Goal: Communication & Community: Ask a question

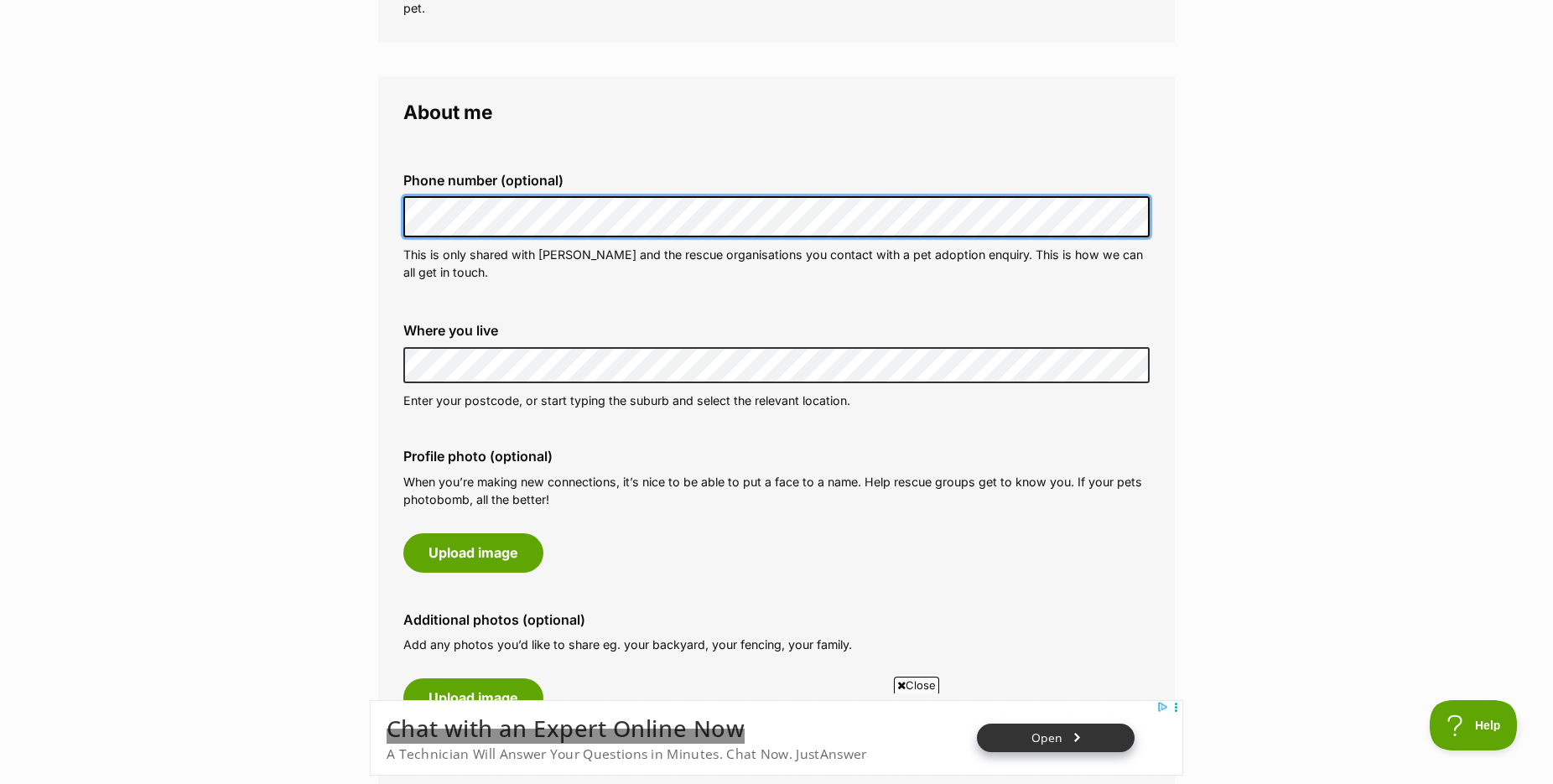
scroll to position [427, 0]
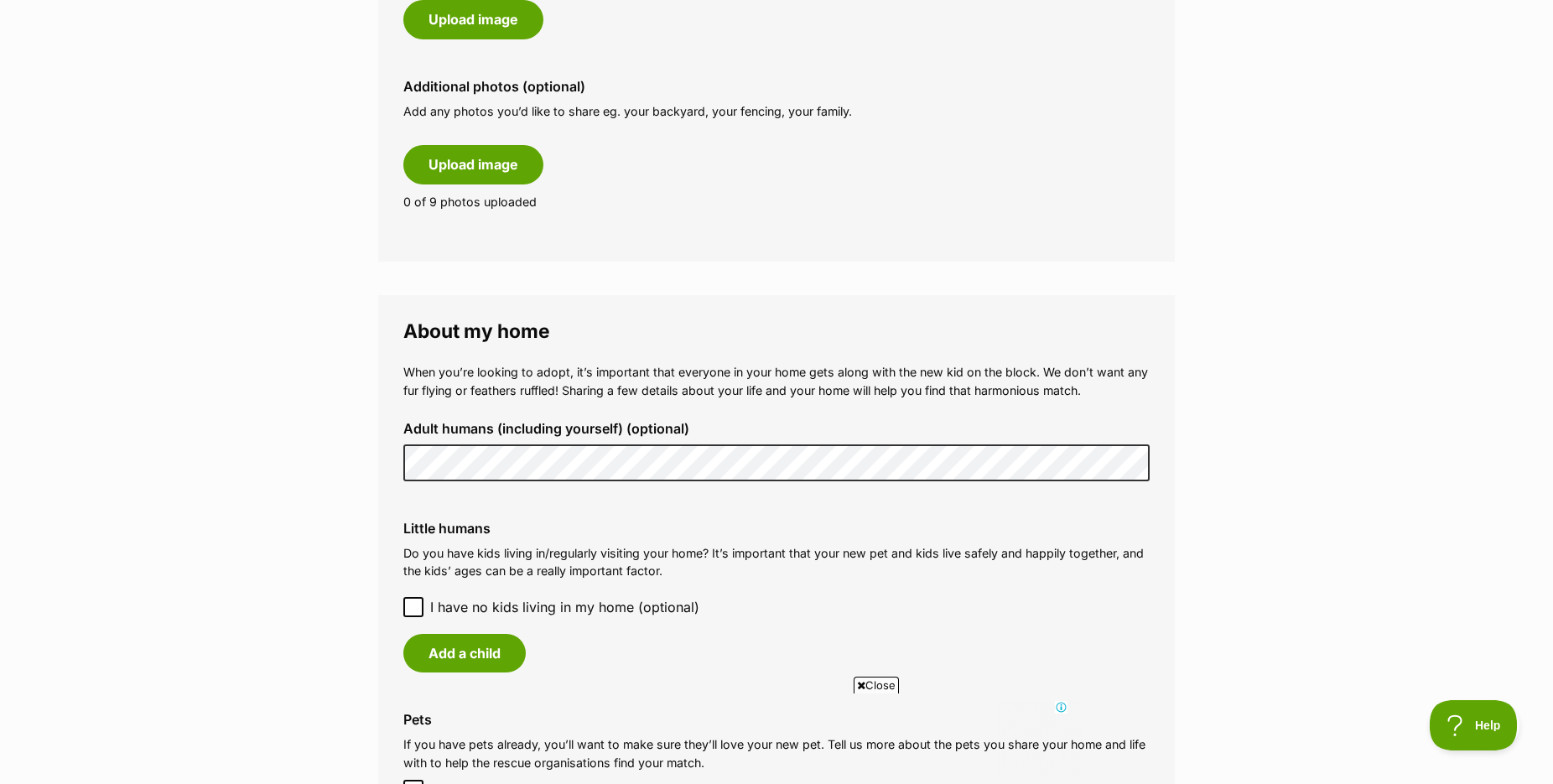
scroll to position [0, 0]
click at [268, 465] on main "My adopter profile Why do I need an adopter profile? Your adopter profile will …" at bounding box center [776, 371] width 1553 height 2385
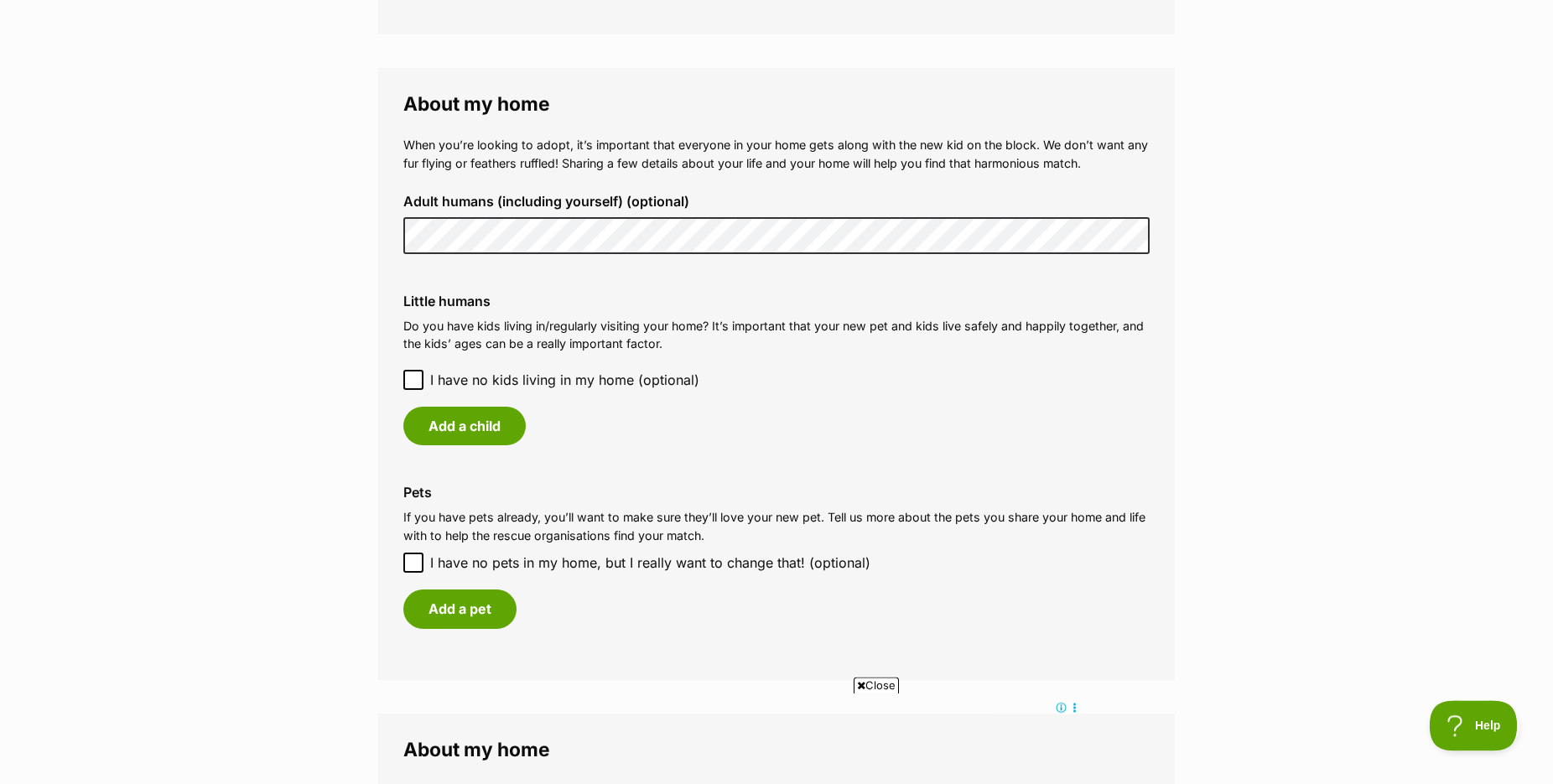
scroll to position [1197, 0]
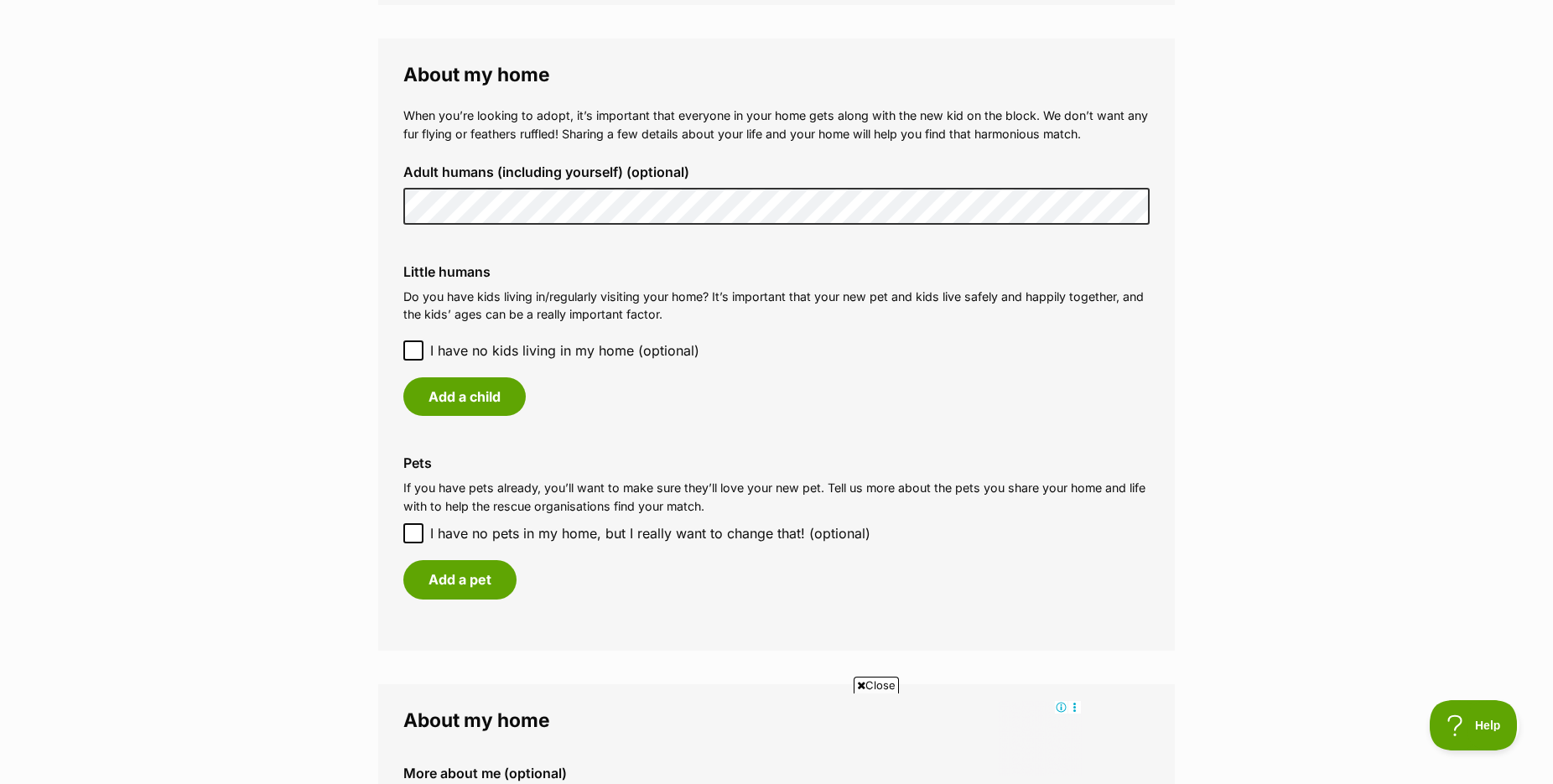
click at [410, 356] on icon at bounding box center [413, 351] width 12 height 12
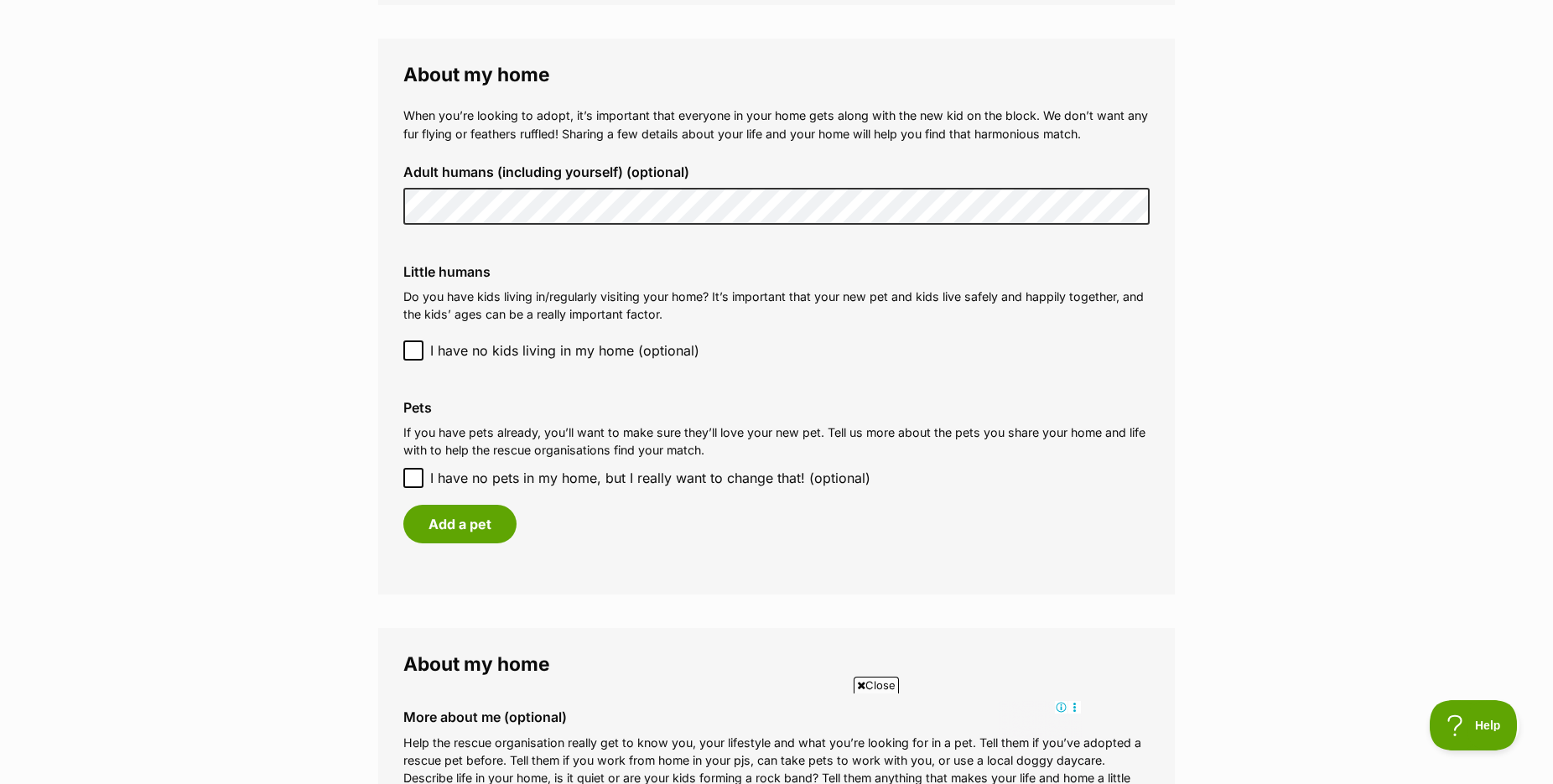
click at [412, 483] on icon at bounding box center [413, 478] width 12 height 12
click at [412, 488] on input "I have no pets in my home, but I really want to change that! (optional)" at bounding box center [413, 477] width 20 height 20
checkbox input "true"
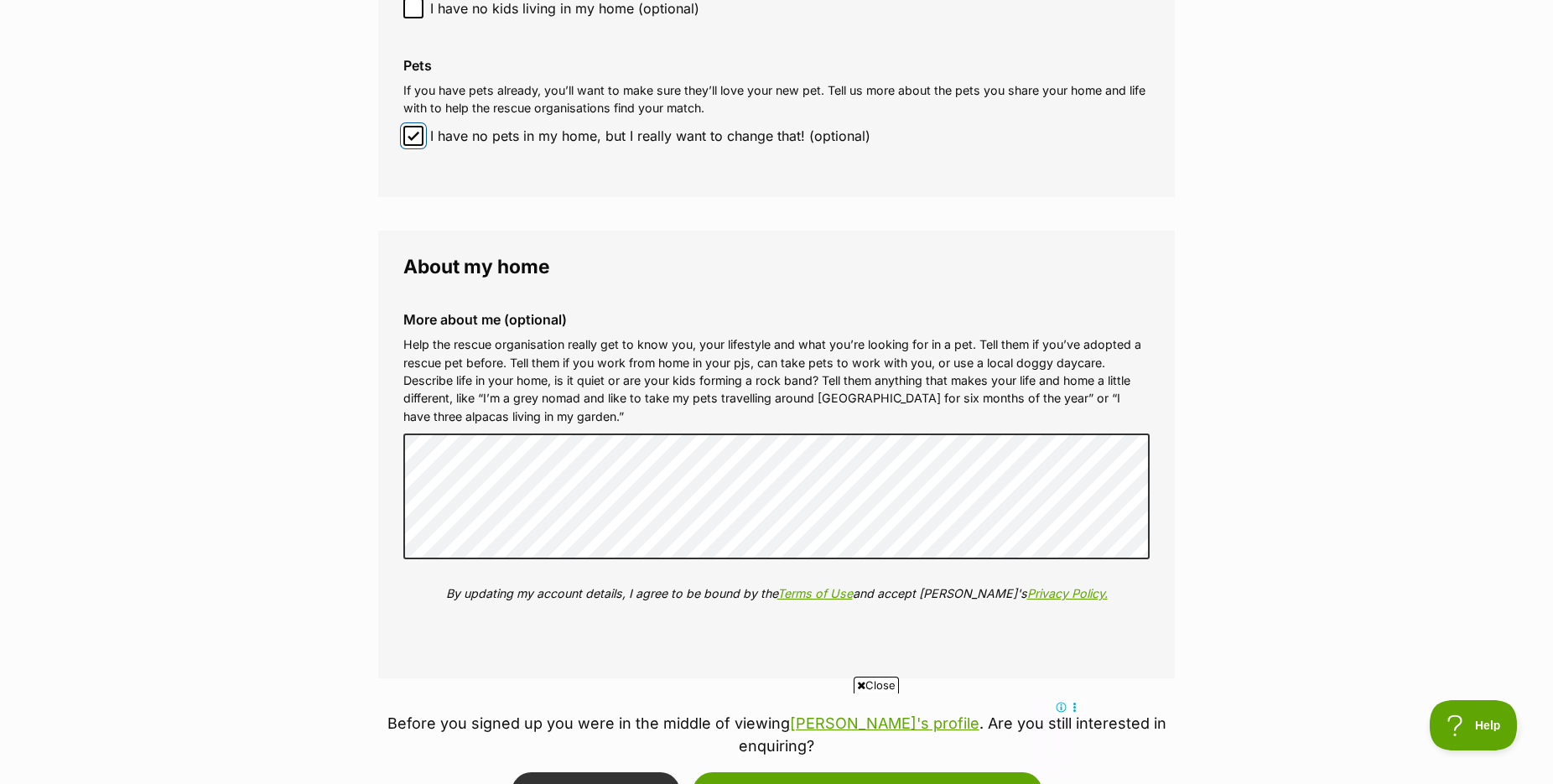
scroll to position [1881, 0]
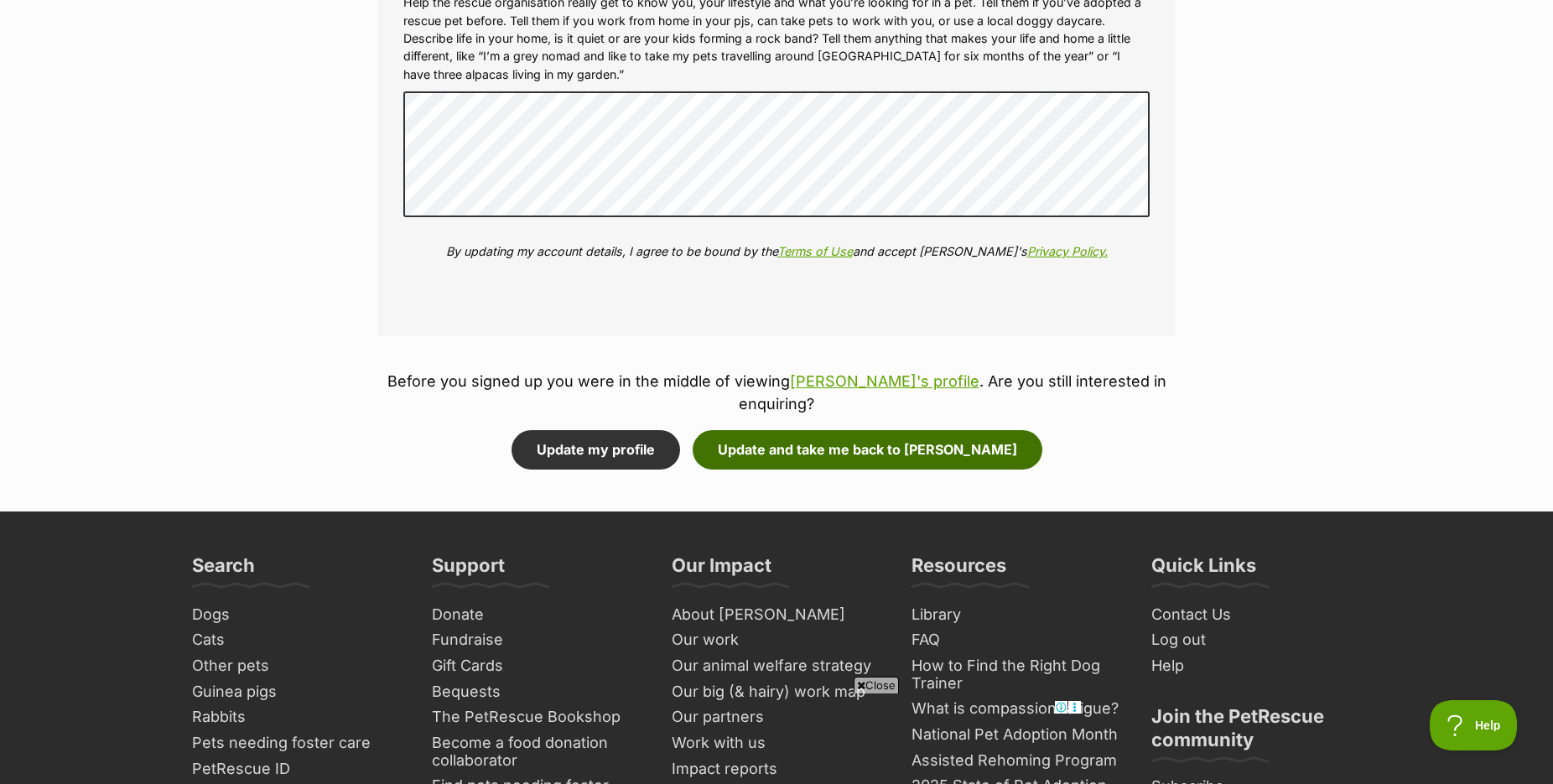
click at [816, 445] on button "Update and take me back to Millie" at bounding box center [867, 449] width 350 height 39
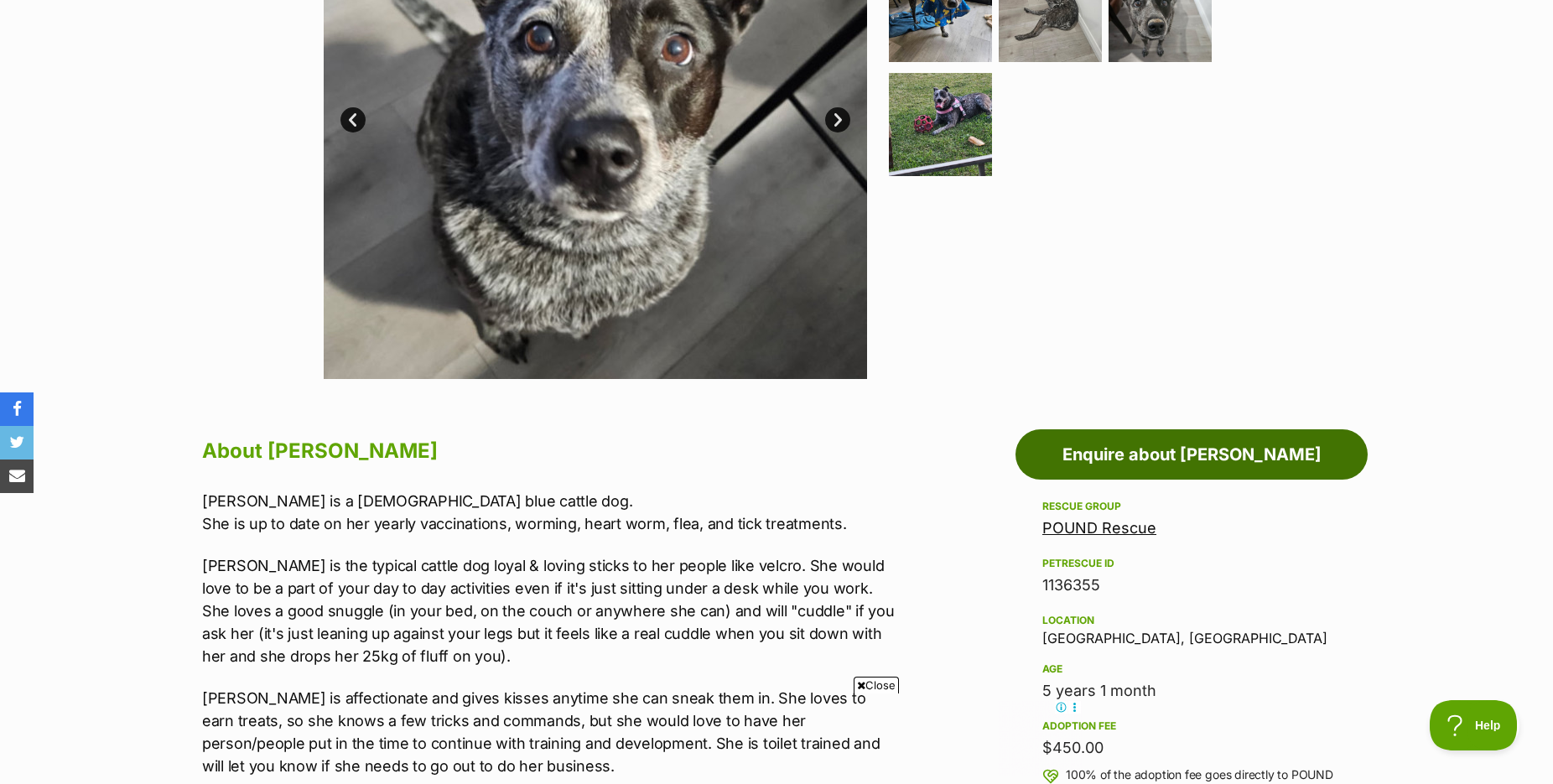
click at [1094, 464] on link "Enquire about [PERSON_NAME]" at bounding box center [1192, 454] width 352 height 50
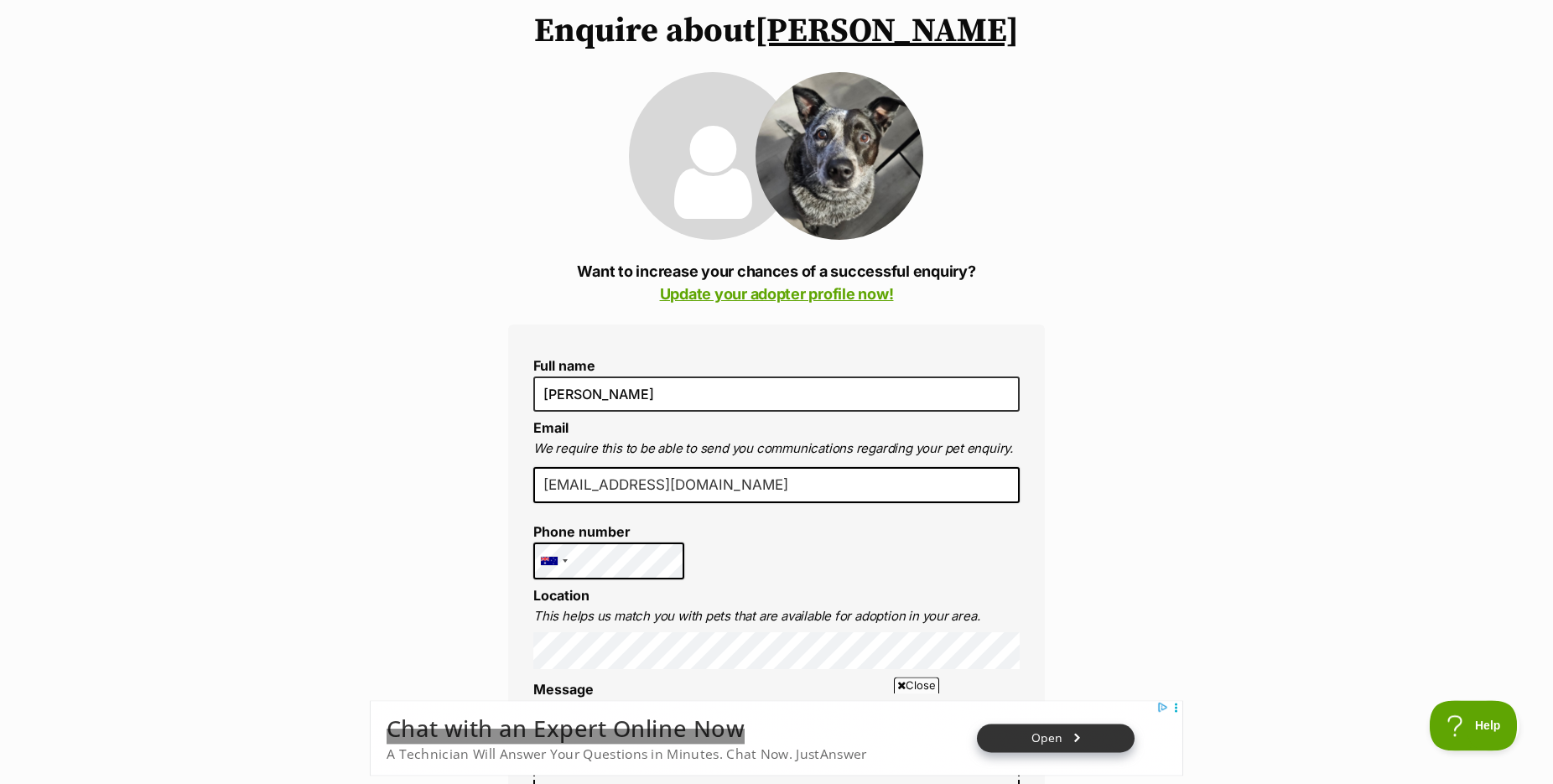
scroll to position [171, 0]
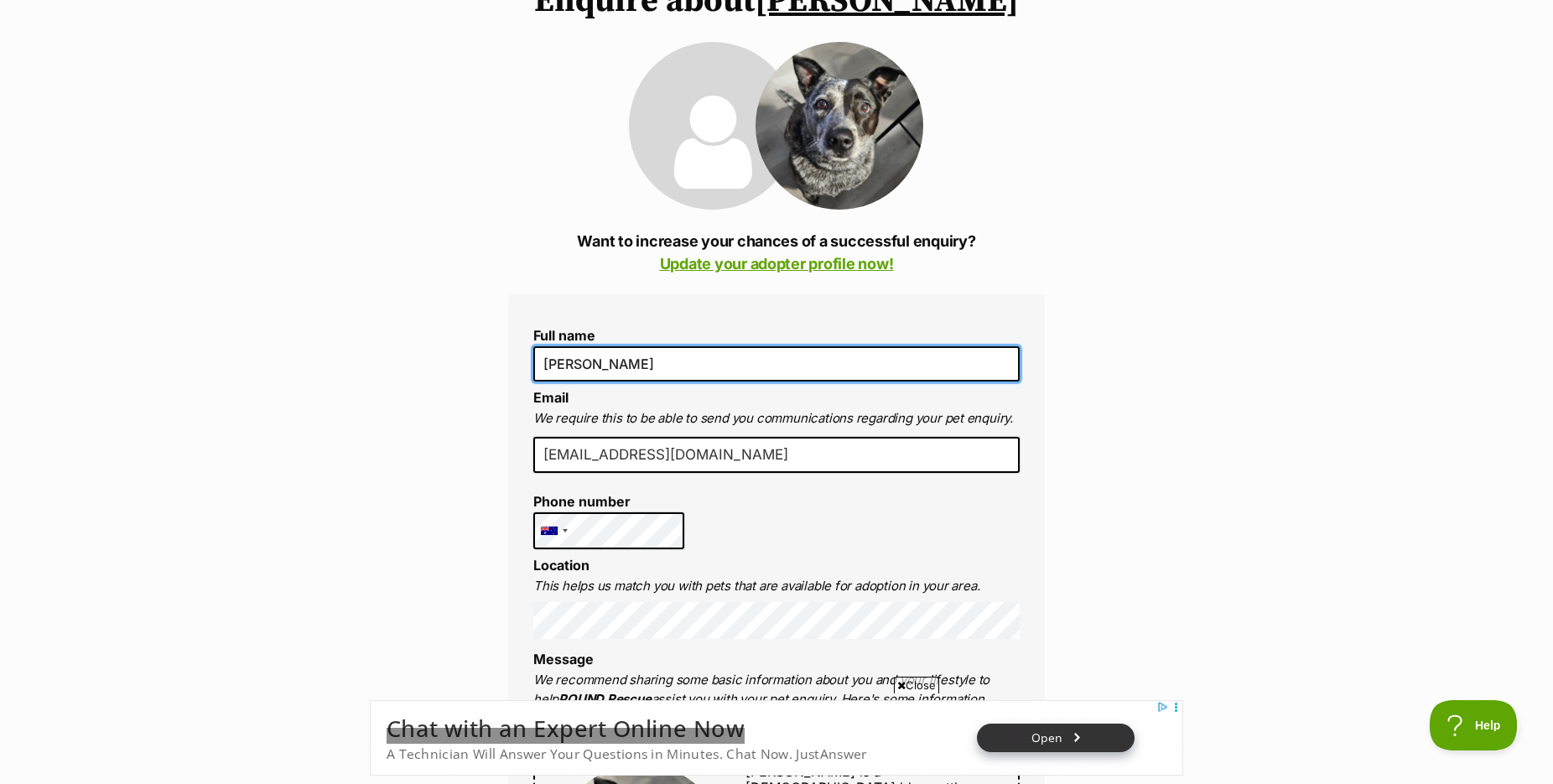
click at [652, 381] on input "[PERSON_NAME]" at bounding box center [776, 364] width 486 height 36
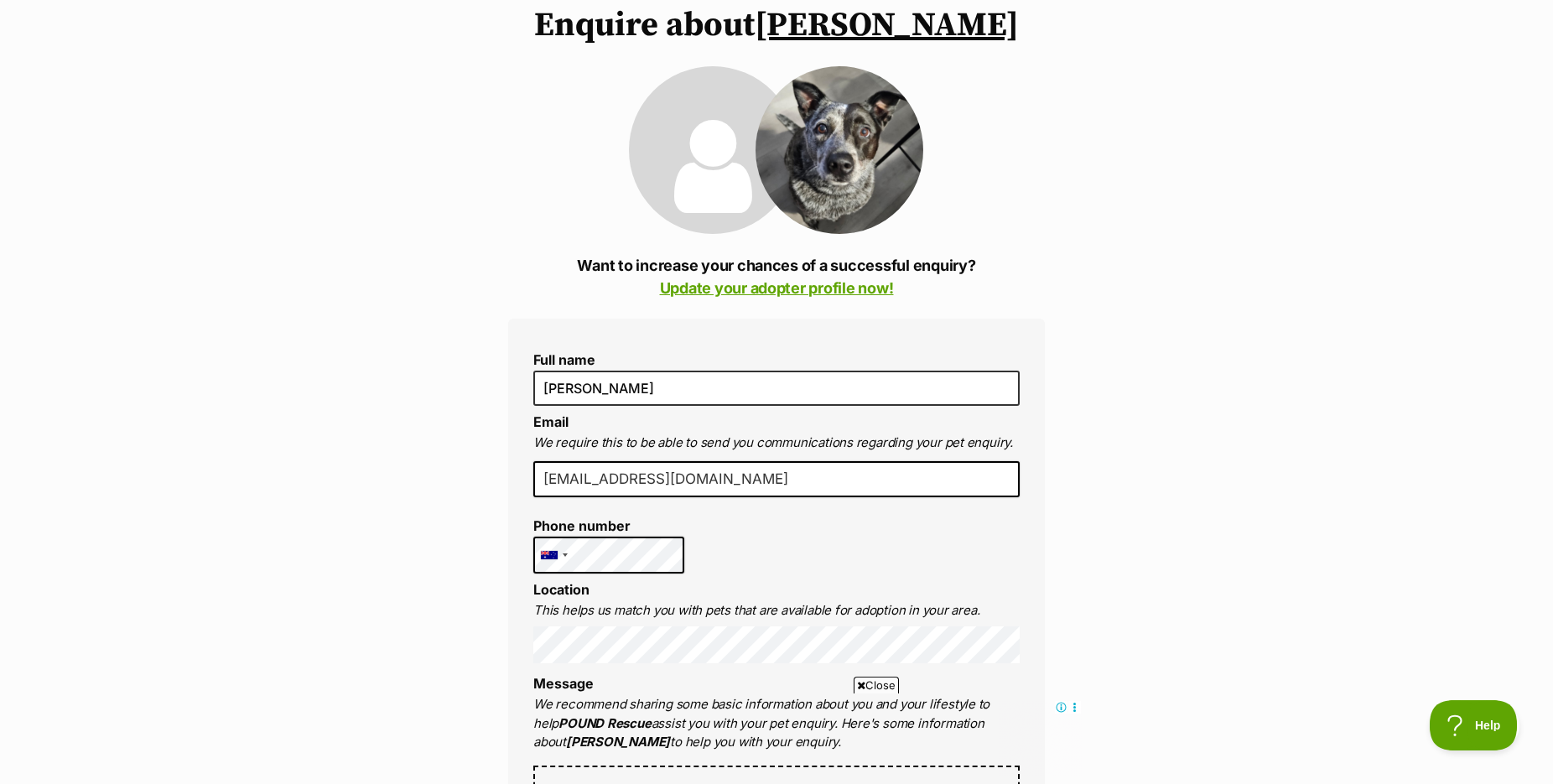
scroll to position [0, 0]
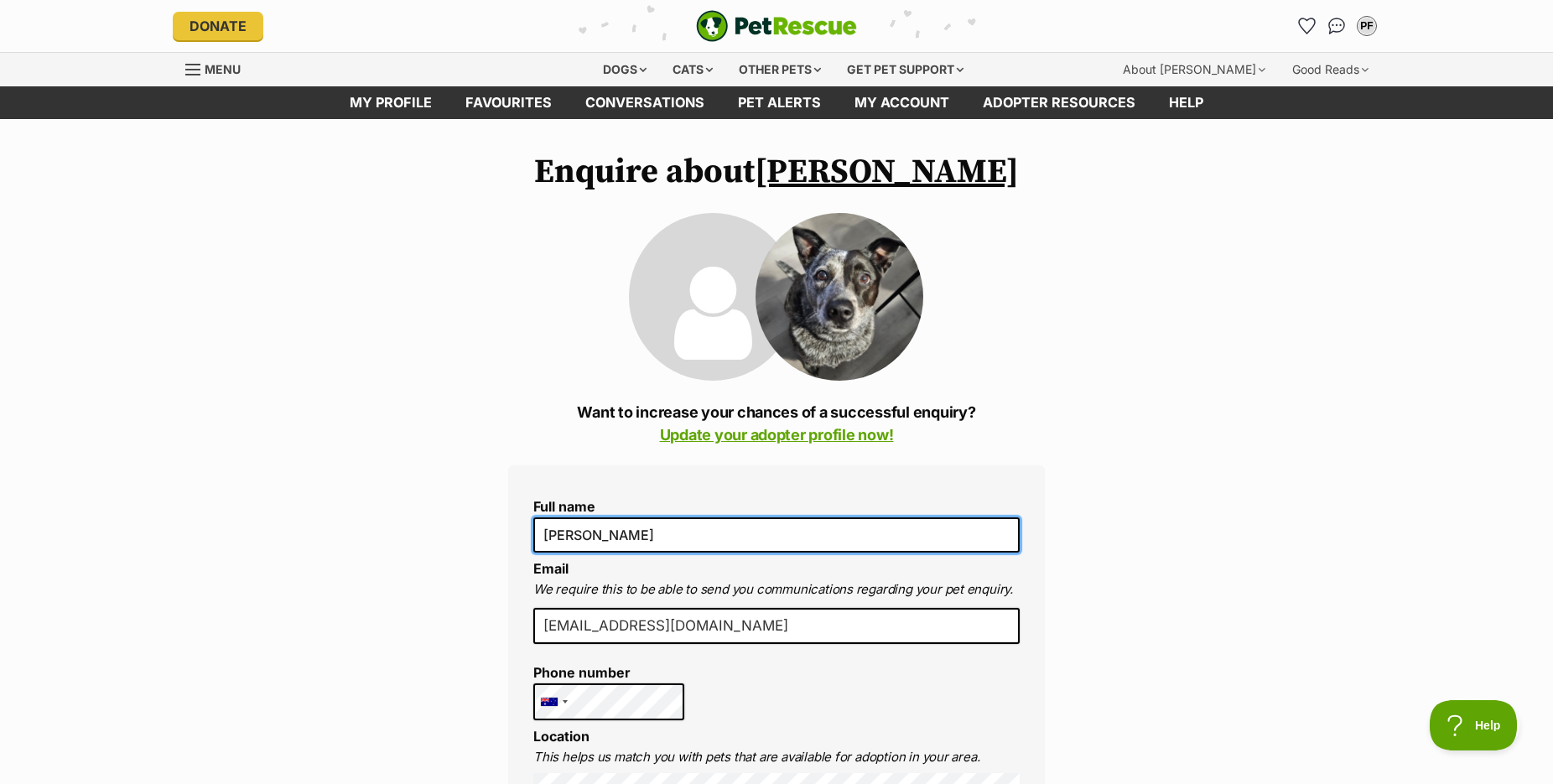
drag, startPoint x: 576, startPoint y: 549, endPoint x: 510, endPoint y: 554, distance: 66.2
click at [533, 553] on input "[PERSON_NAME]" at bounding box center [776, 535] width 486 height 36
click at [694, 537] on input "[PERSON_NAME]" at bounding box center [776, 535] width 486 height 36
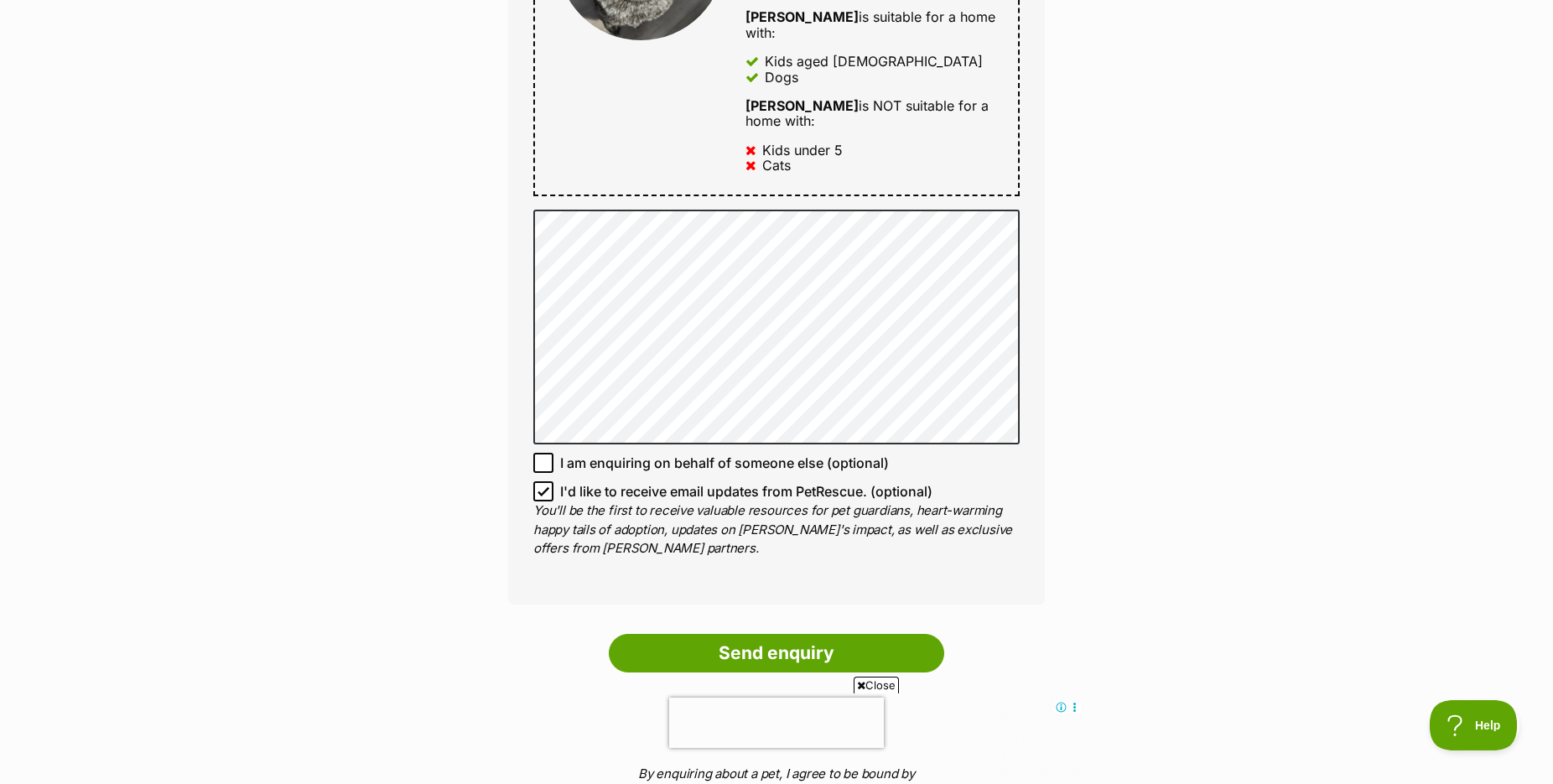
scroll to position [941, 0]
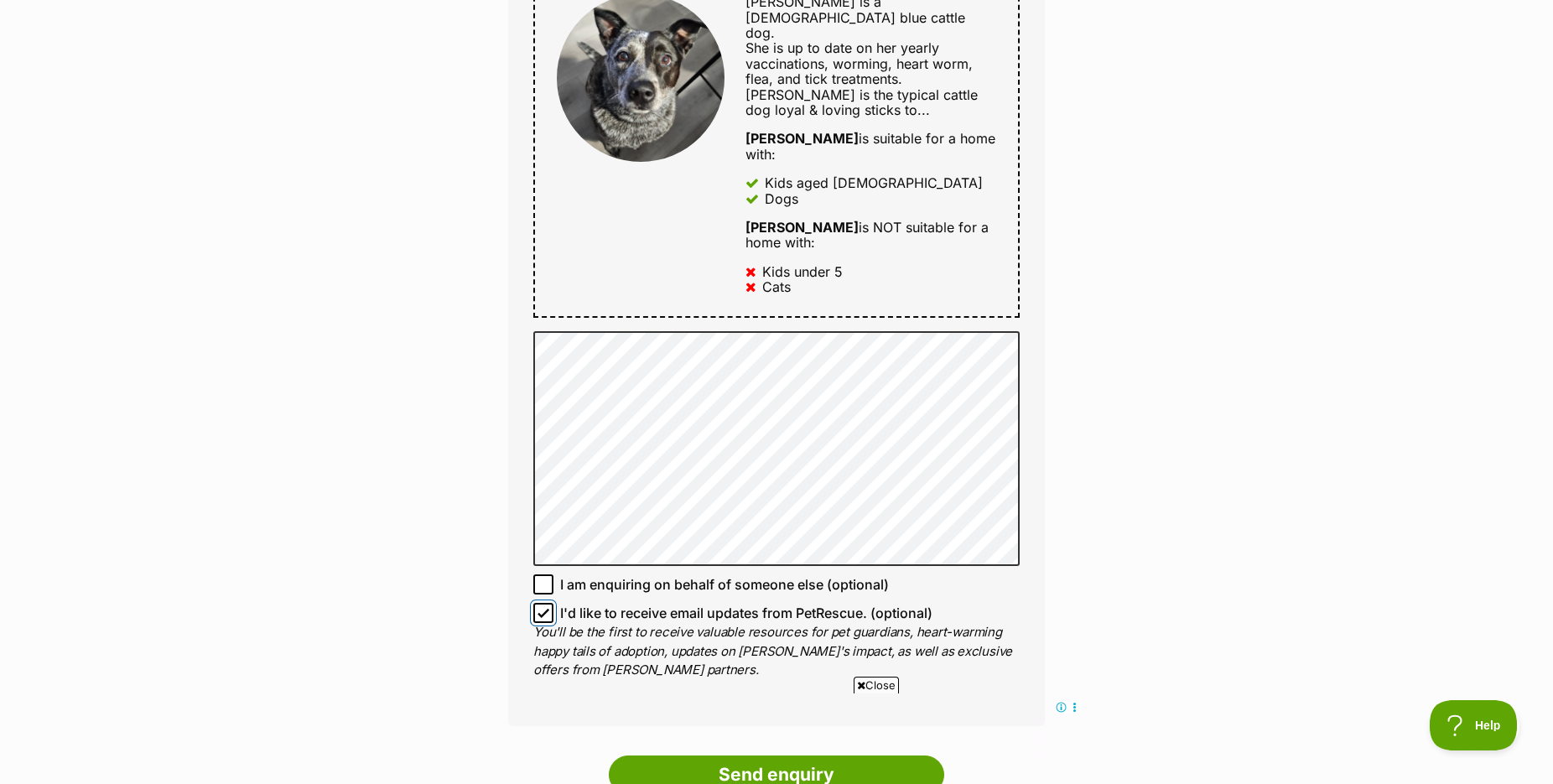
click at [549, 603] on input "I'd like to receive email updates from PetRescue. (optional)" at bounding box center [543, 612] width 20 height 20
checkbox input "false"
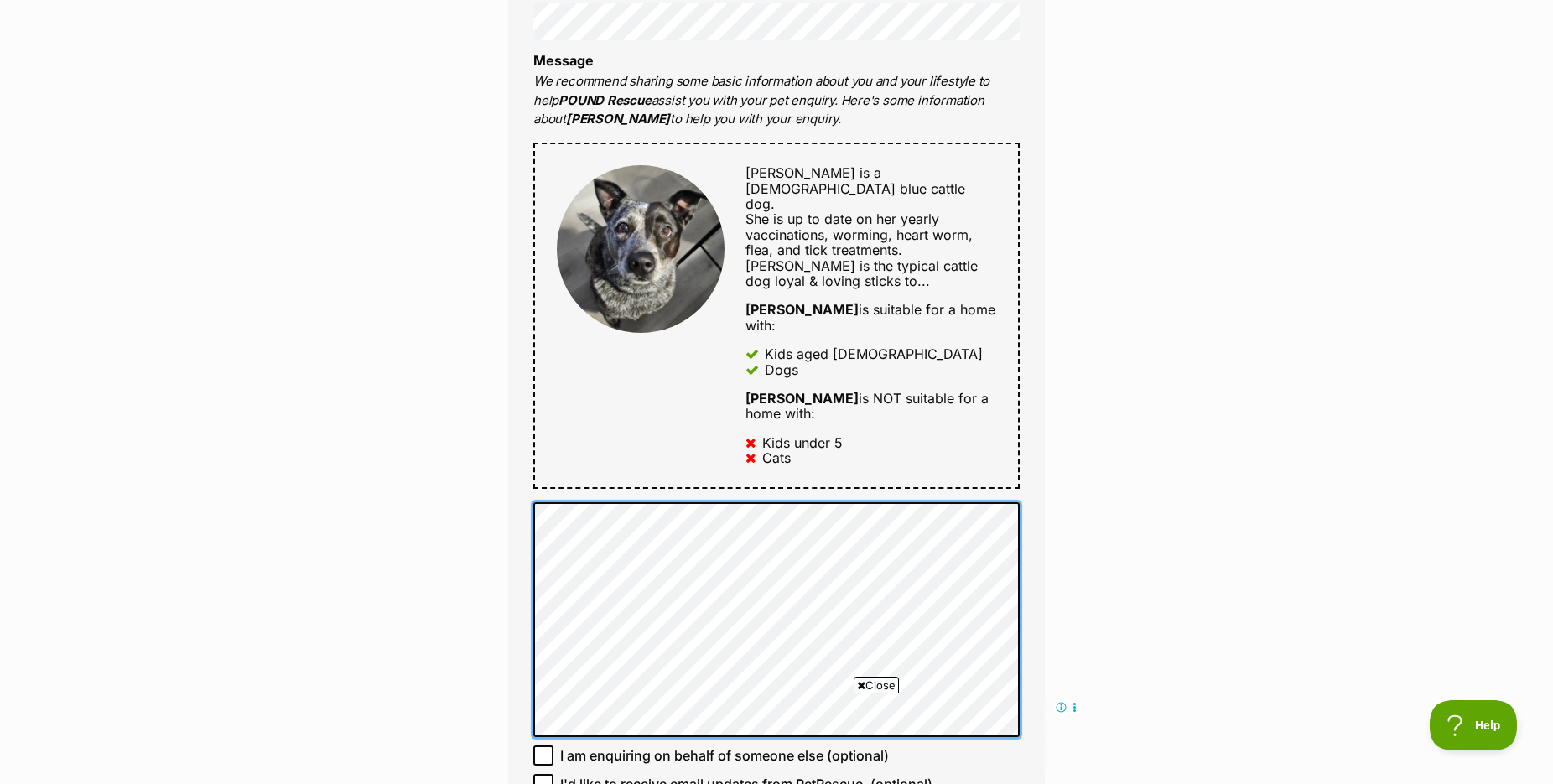
scroll to position [256, 0]
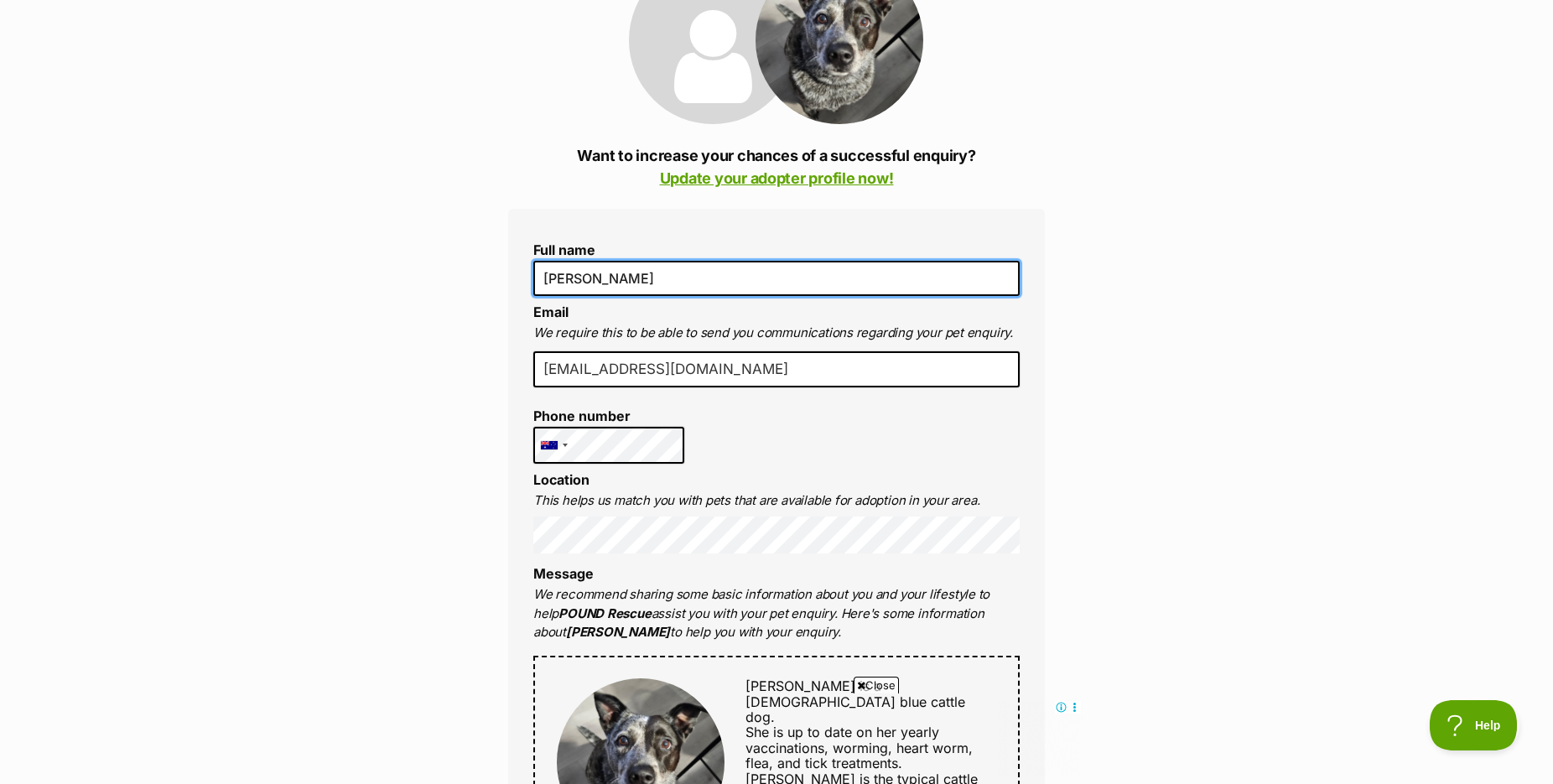
click at [742, 296] on input "[PERSON_NAME]" at bounding box center [776, 278] width 486 height 36
type input "Peter Freymadl and Anna Freymadl"
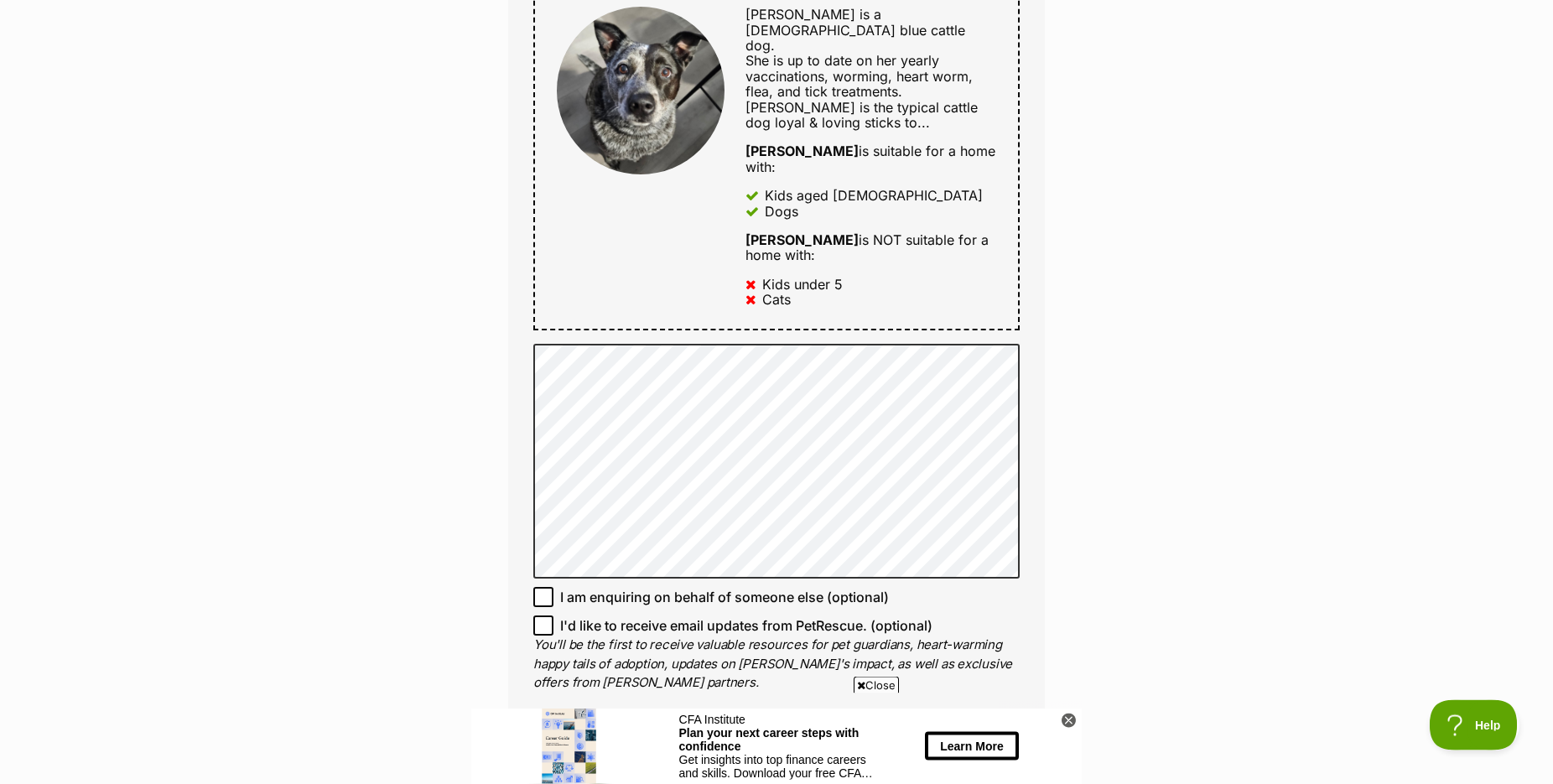
scroll to position [1026, 0]
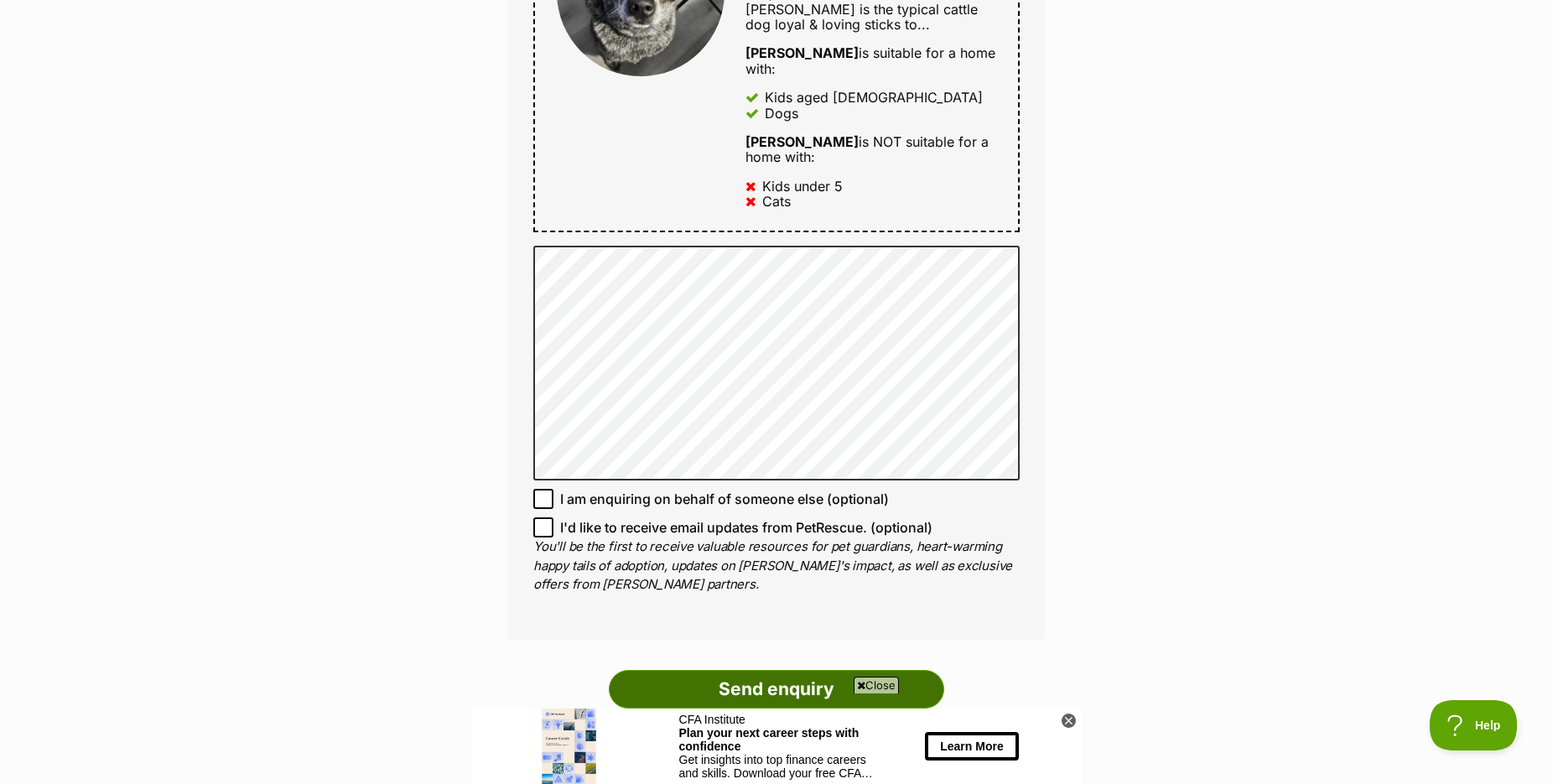
click at [834, 670] on input "Send enquiry" at bounding box center [776, 689] width 335 height 39
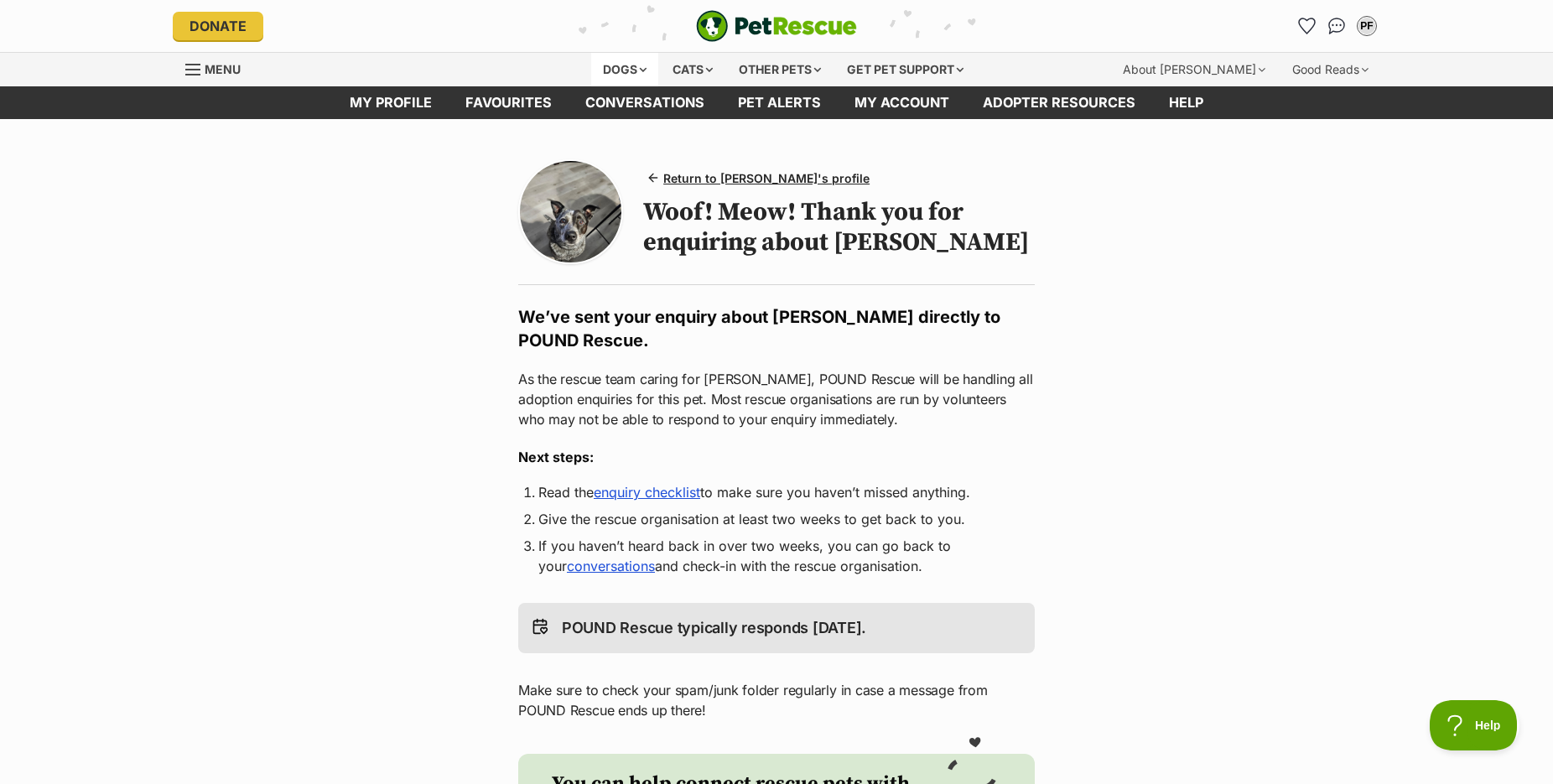
click at [622, 65] on div "Dogs" at bounding box center [624, 69] width 67 height 34
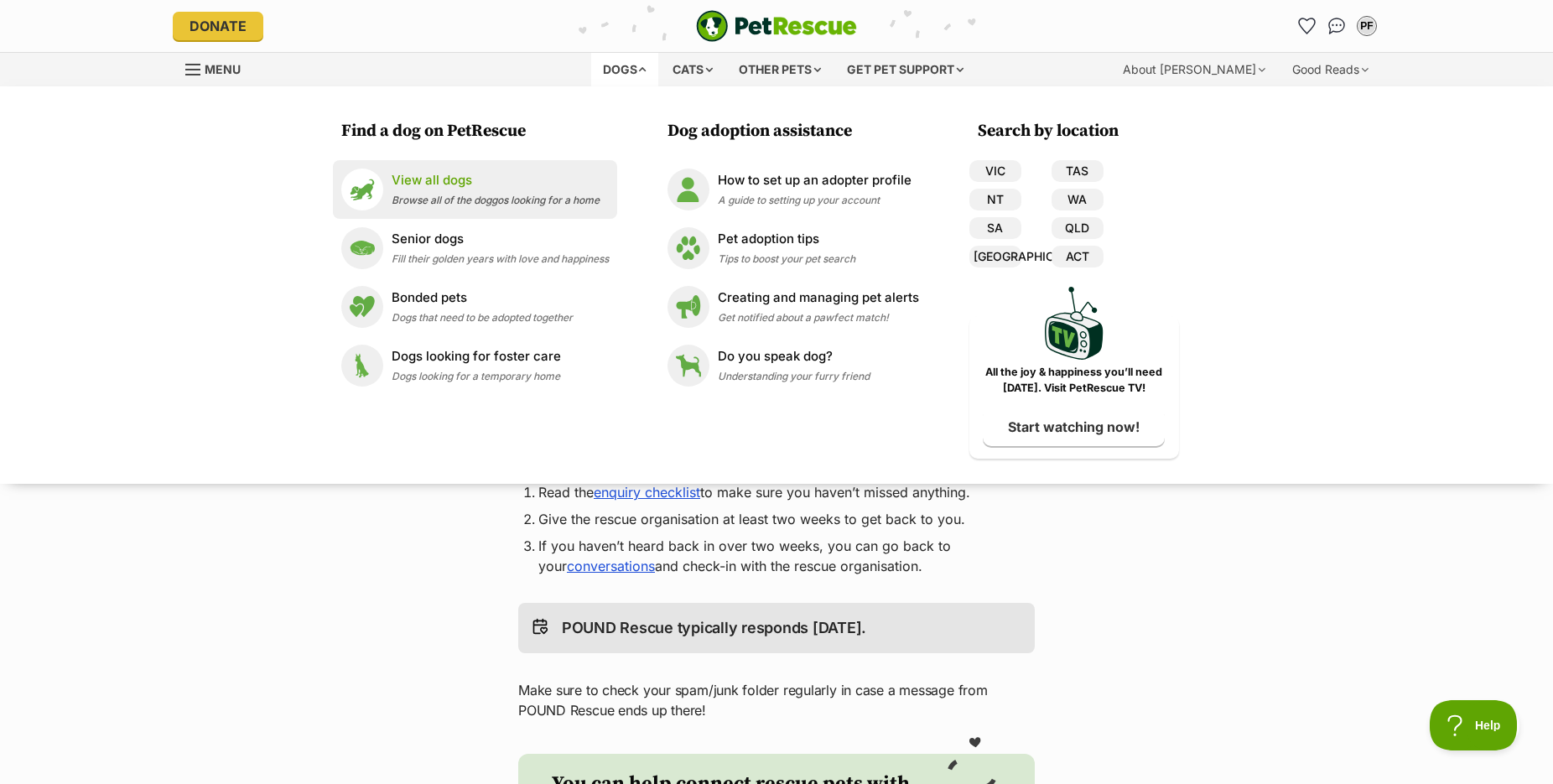
click at [463, 171] on link "View all dogs Browse all of the doggos looking for a home" at bounding box center [475, 189] width 268 height 42
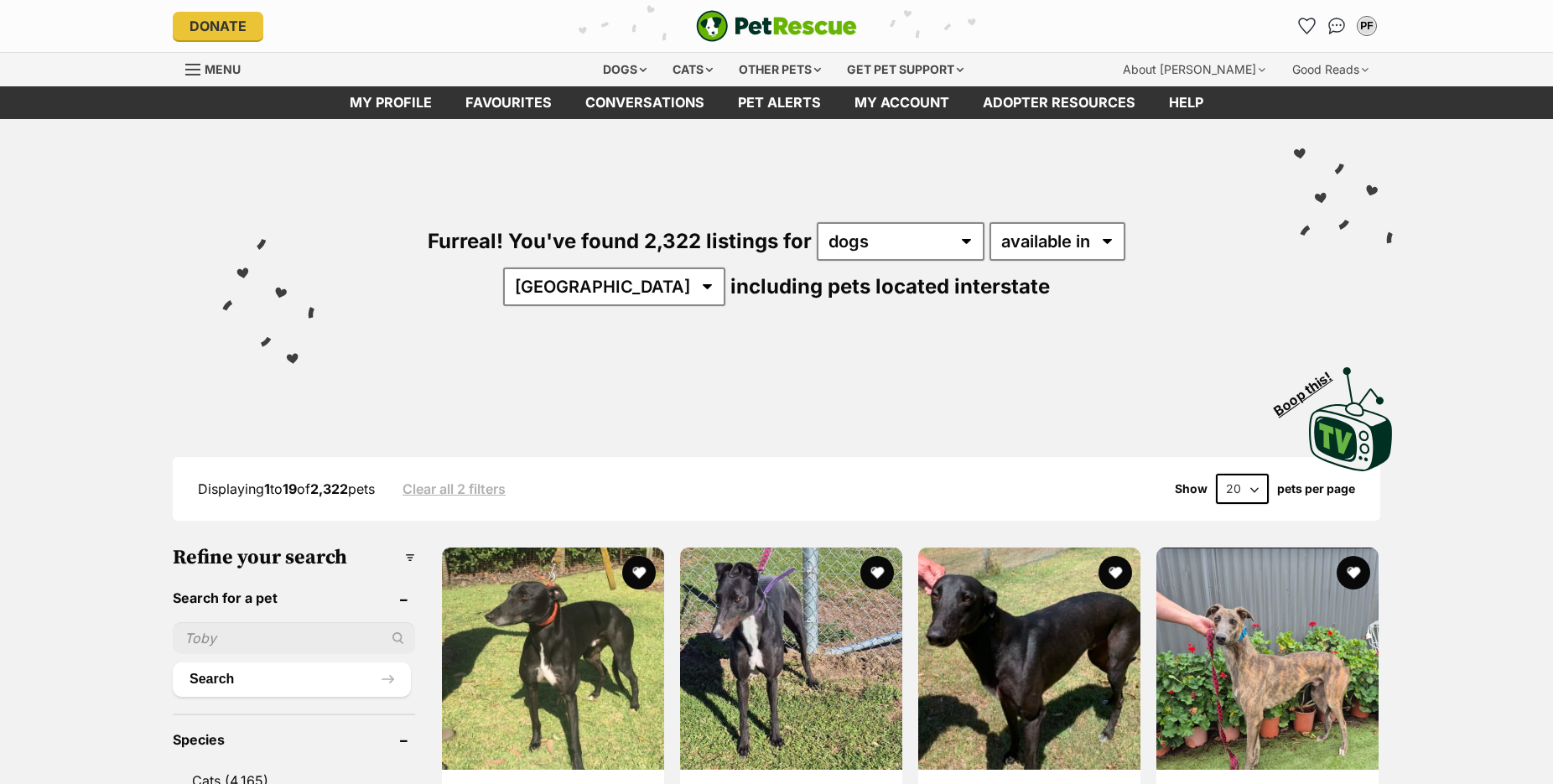
click at [262, 636] on input "text" at bounding box center [294, 638] width 243 height 32
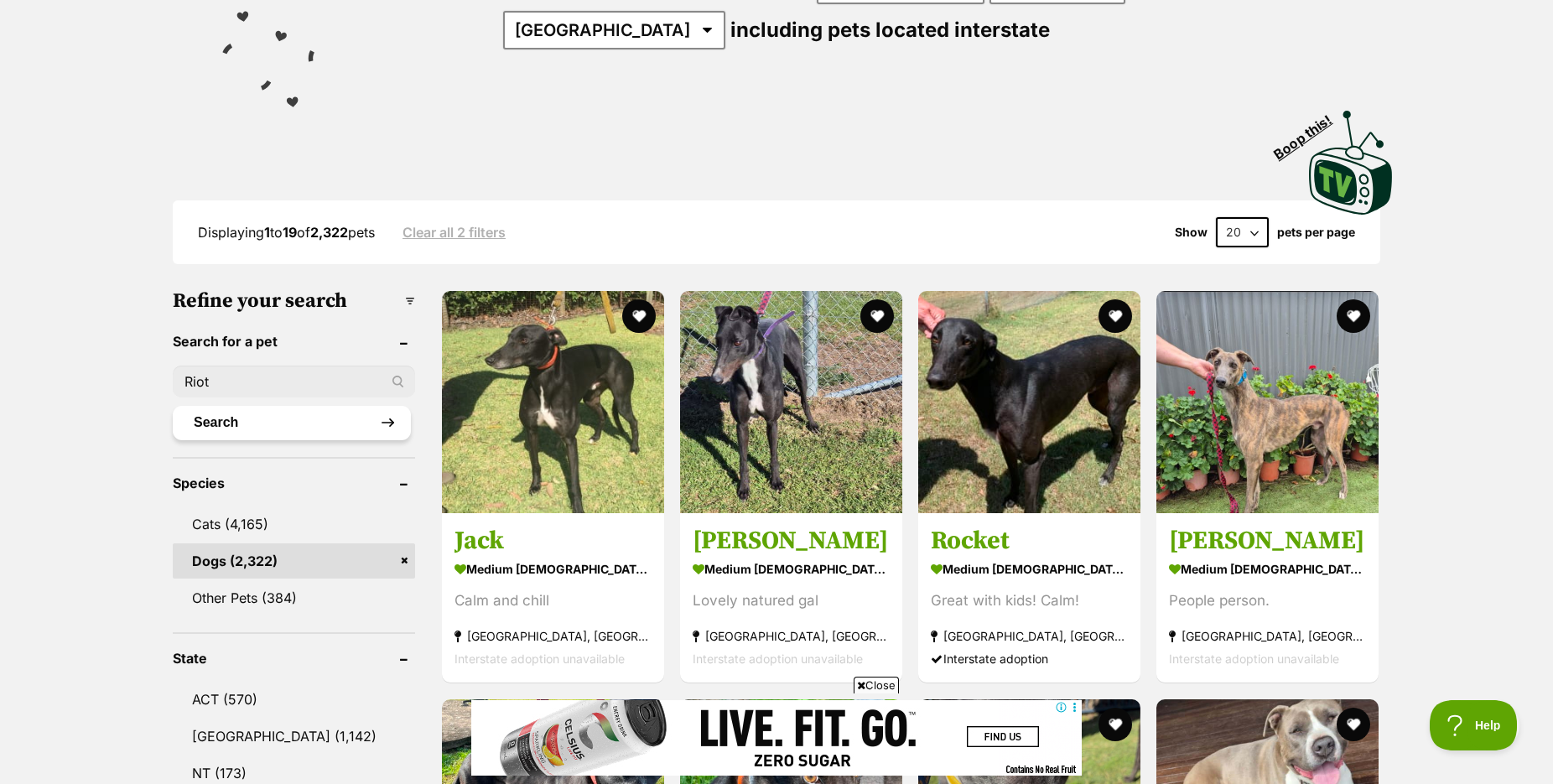
type input "Riot"
click at [212, 437] on button "Search" at bounding box center [291, 422] width 238 height 34
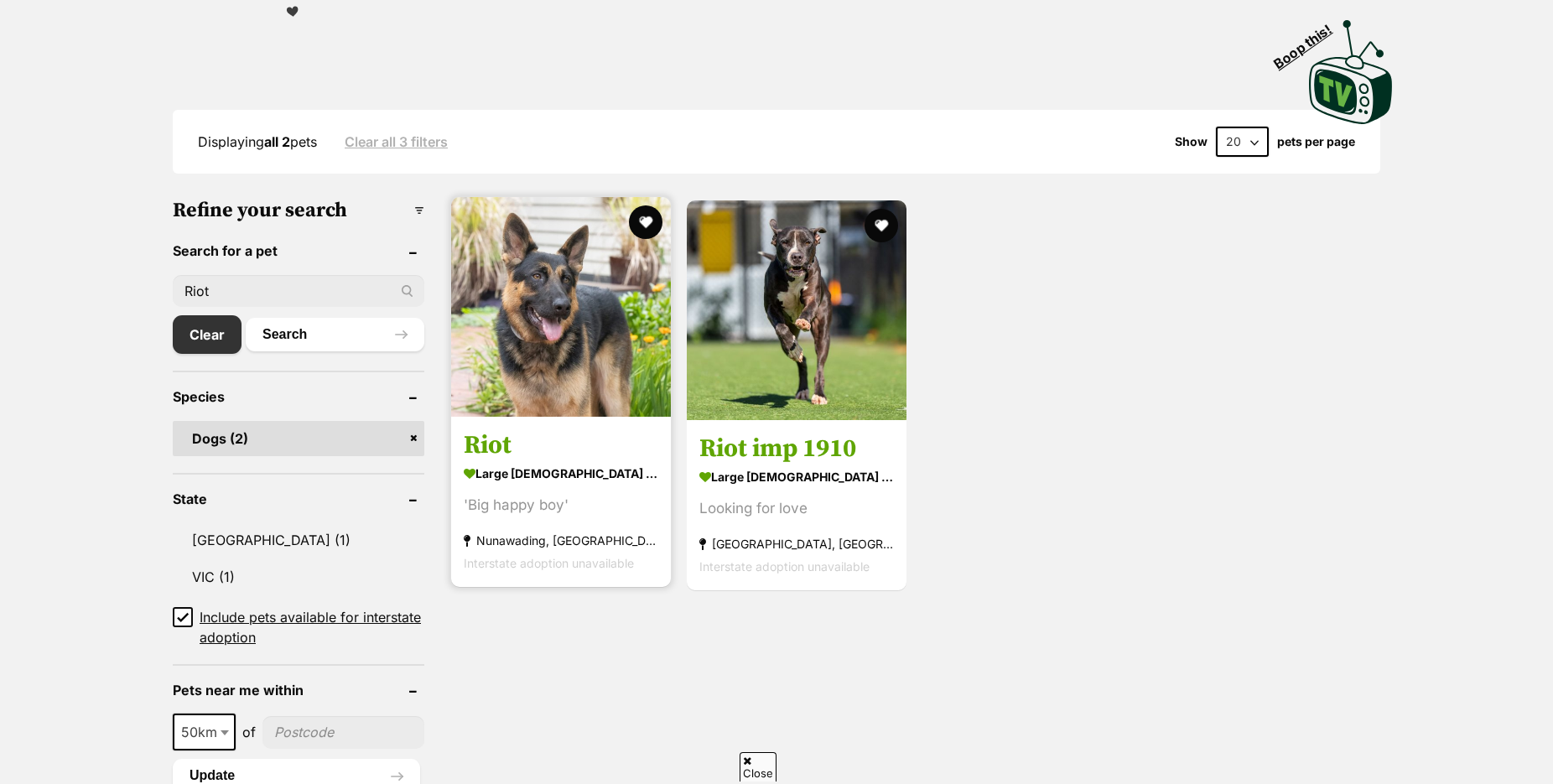
scroll to position [342, 0]
click at [559, 350] on img at bounding box center [562, 307] width 220 height 220
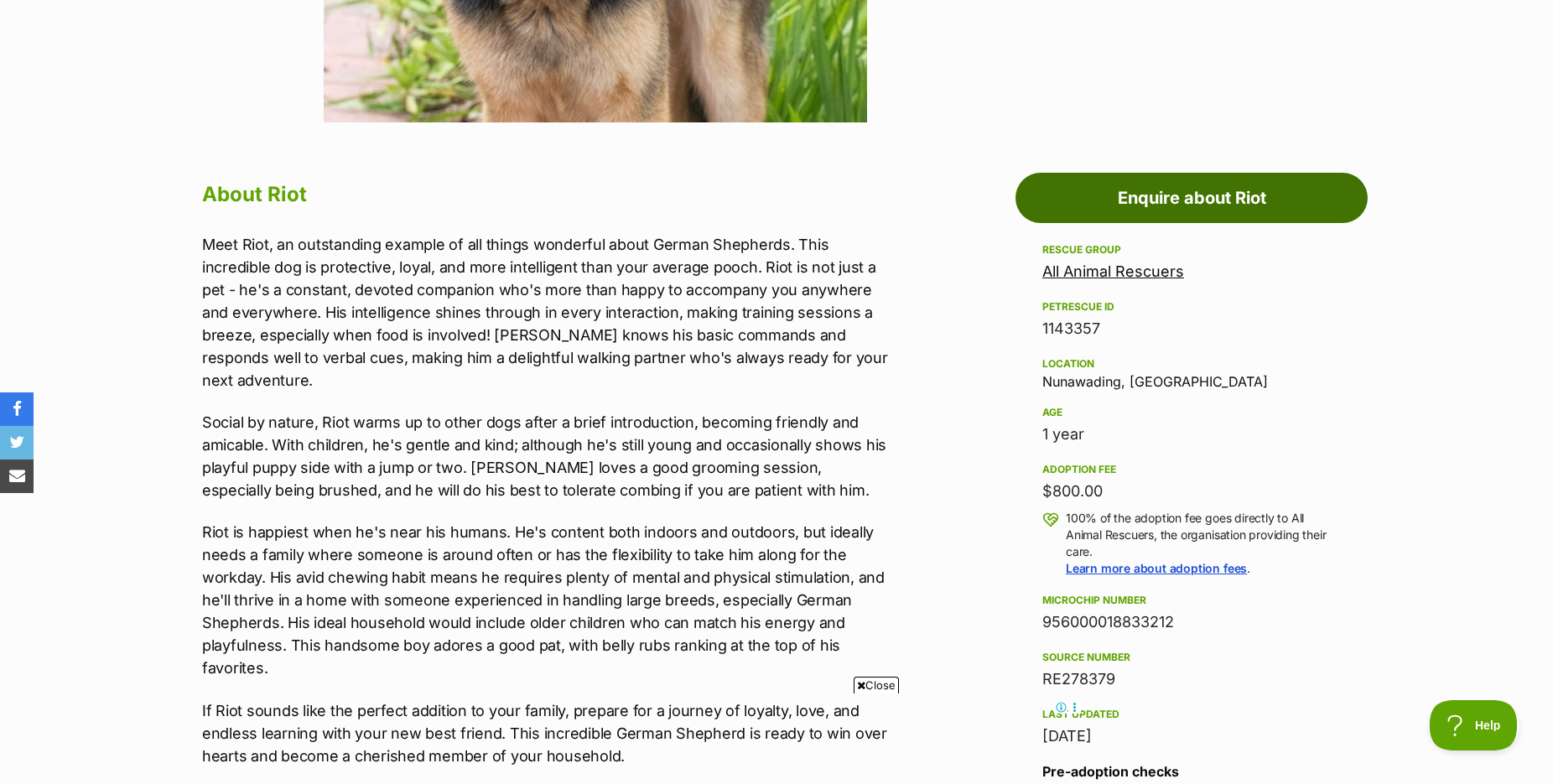
click at [1156, 223] on link "Enquire about Riot" at bounding box center [1192, 198] width 352 height 50
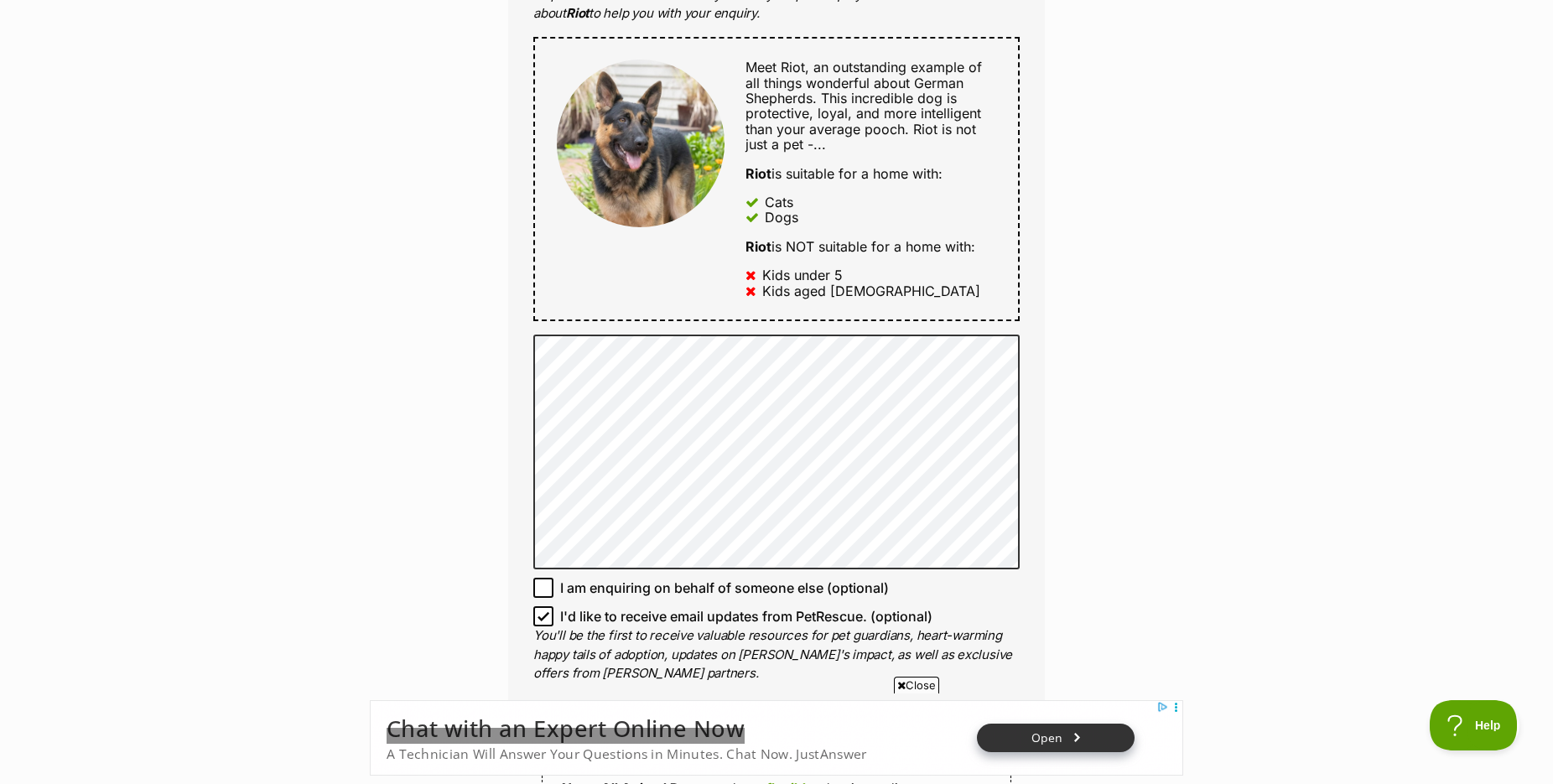
scroll to position [513, 0]
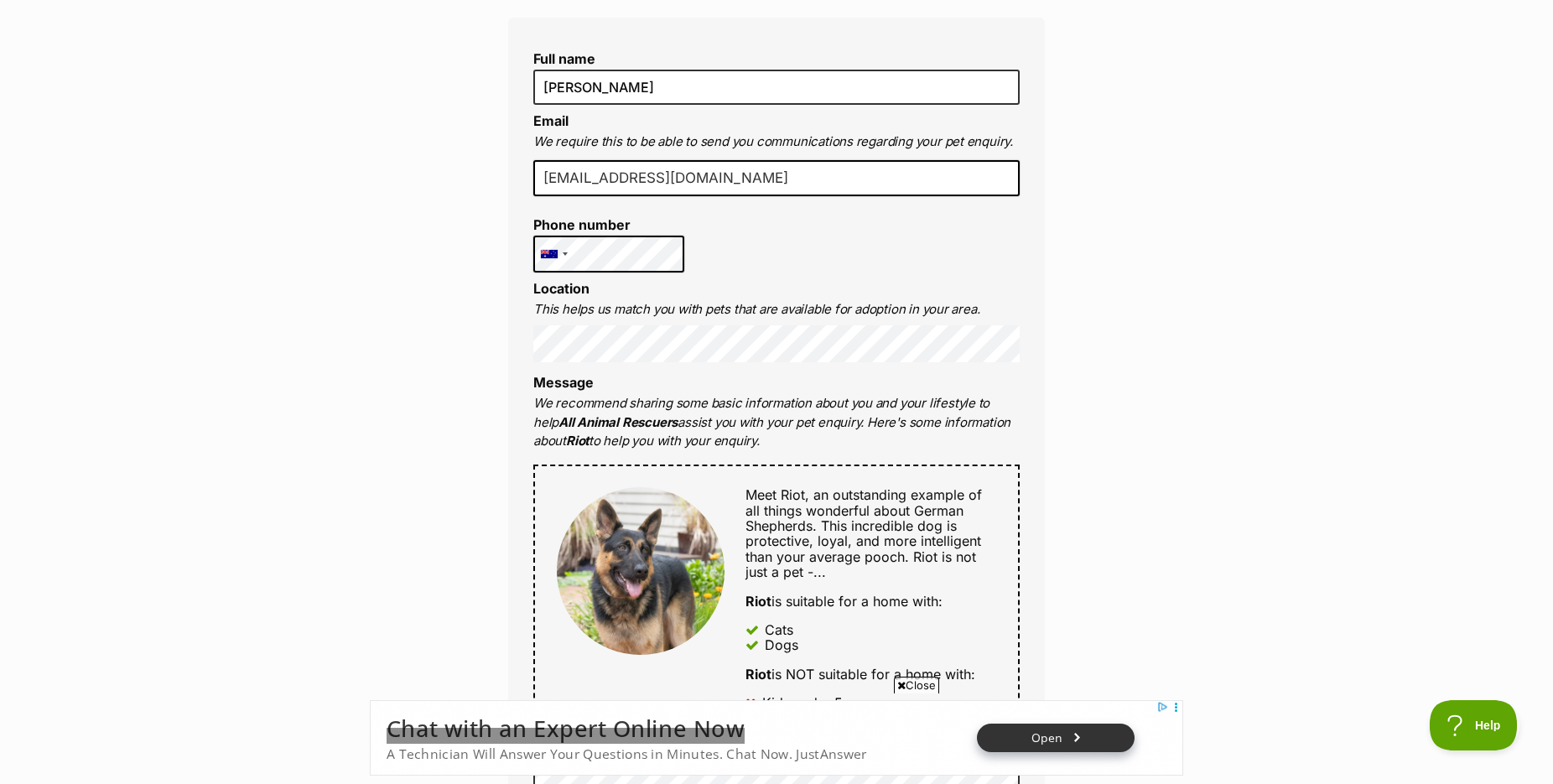
click at [401, 321] on div "Enquire about Riot 0414662323 Send an enquiry via the form below or phone us on…" at bounding box center [776, 798] width 1553 height 2317
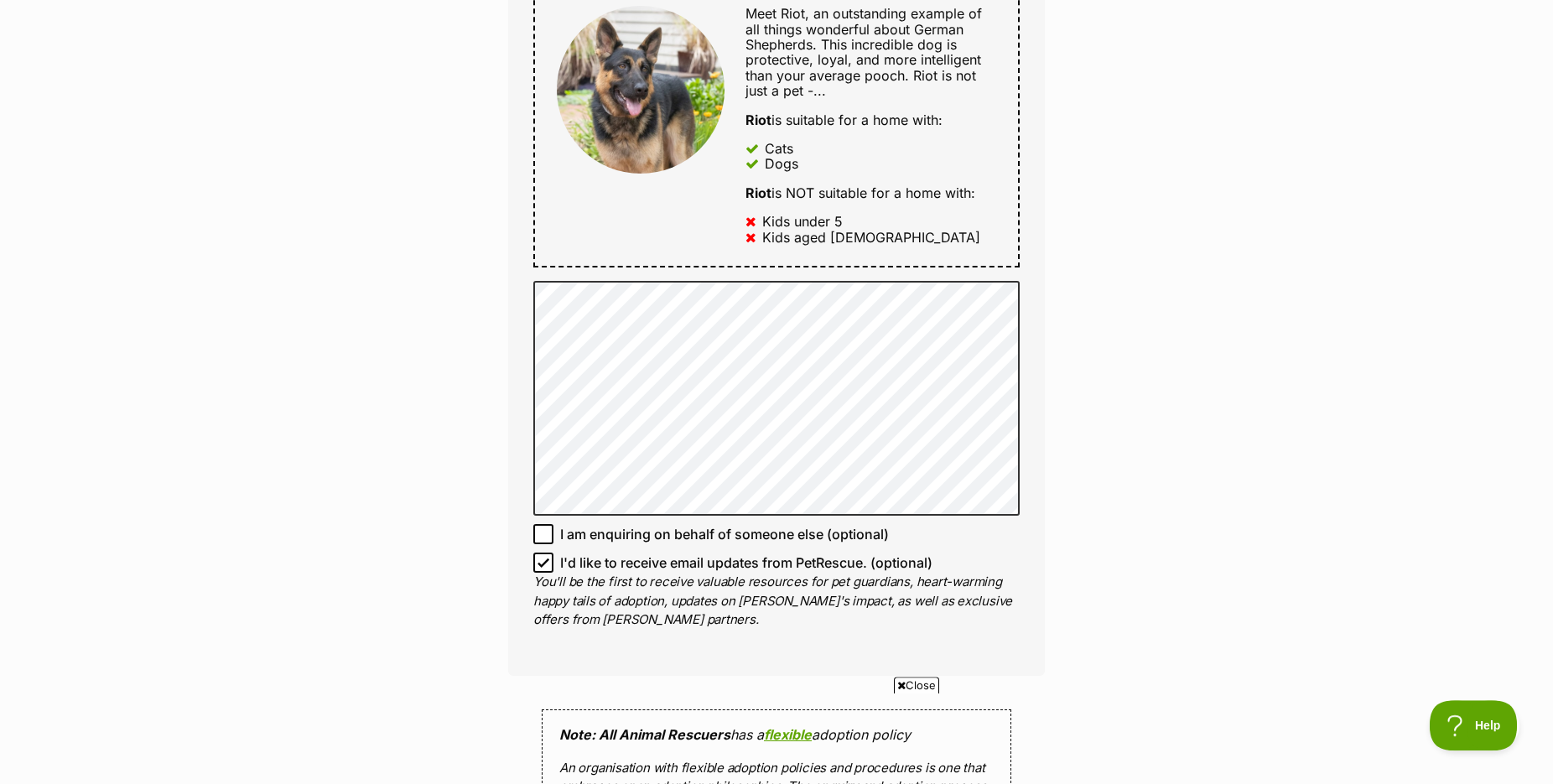
scroll to position [1111, 0]
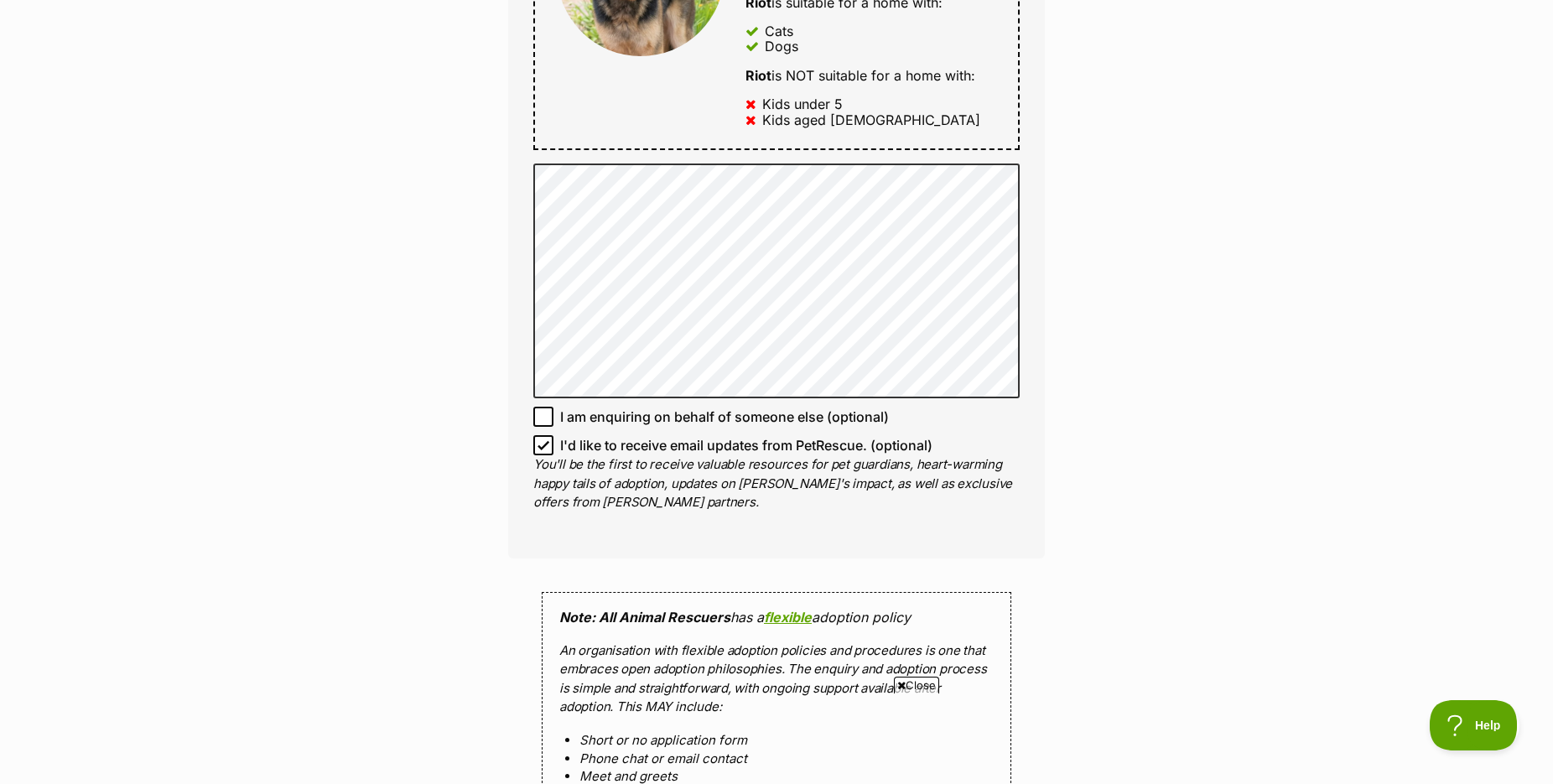
click at [554, 455] on label "I'd like to receive email updates from PetRescue. (optional)" at bounding box center [776, 444] width 486 height 20
click at [554, 455] on input "I'd like to receive email updates from PetRescue. (optional)" at bounding box center [543, 444] width 20 height 20
checkbox input "false"
click at [344, 413] on div "Enquire about Riot 0414662323 Send an enquiry via the form below or phone us on…" at bounding box center [776, 199] width 1553 height 2317
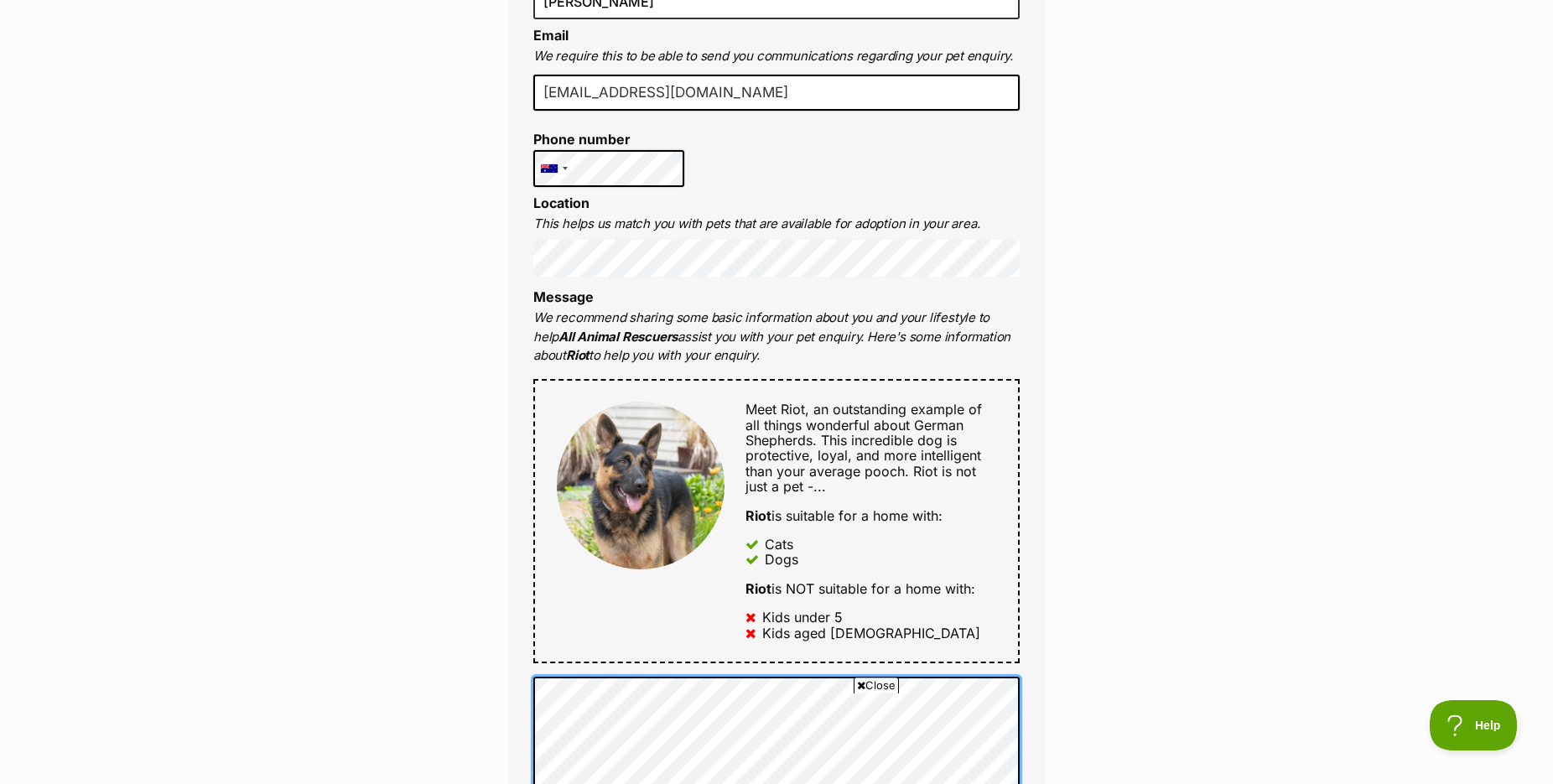
scroll to position [342, 0]
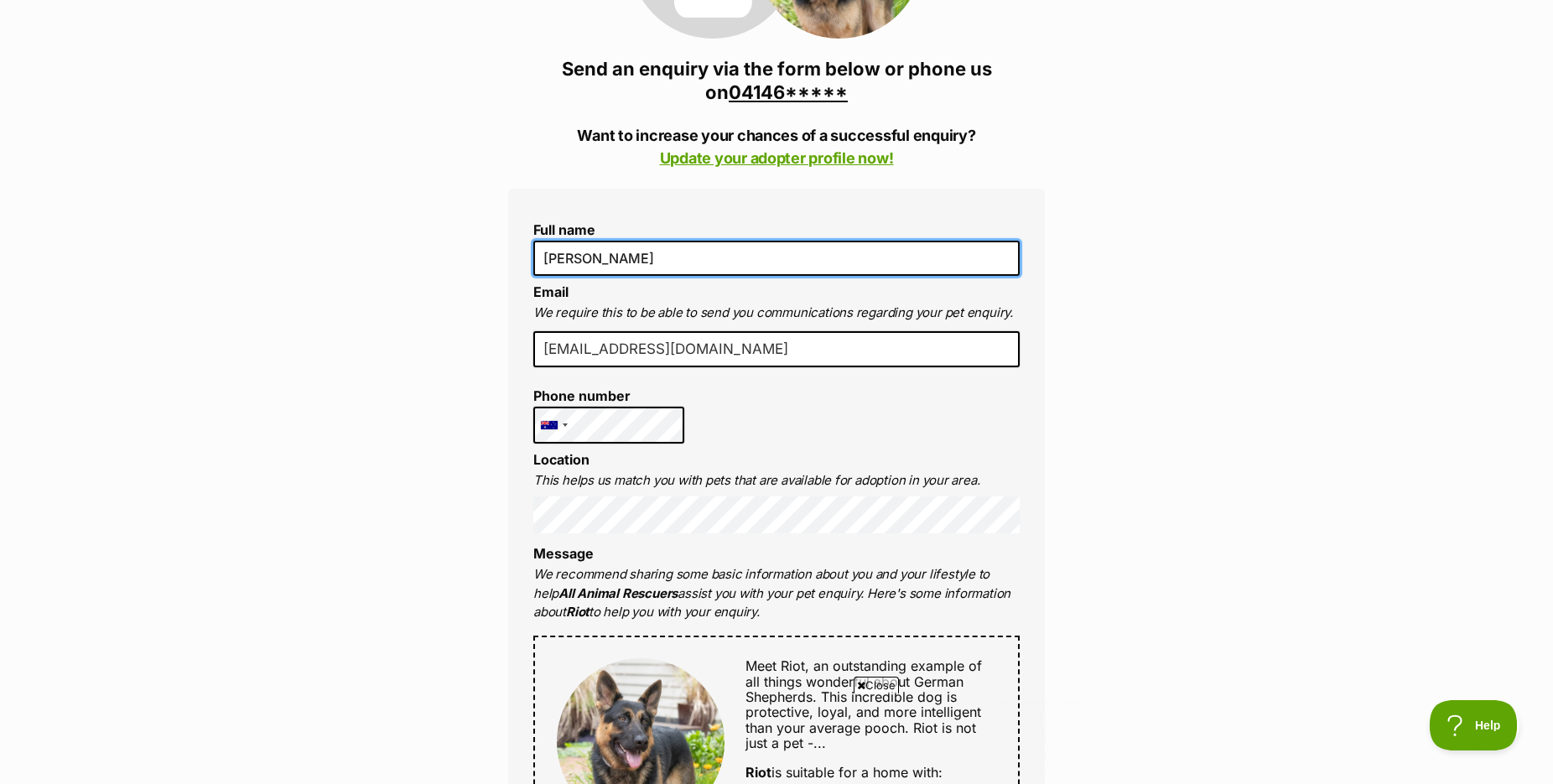
click at [679, 275] on input "[PERSON_NAME]" at bounding box center [776, 258] width 486 height 36
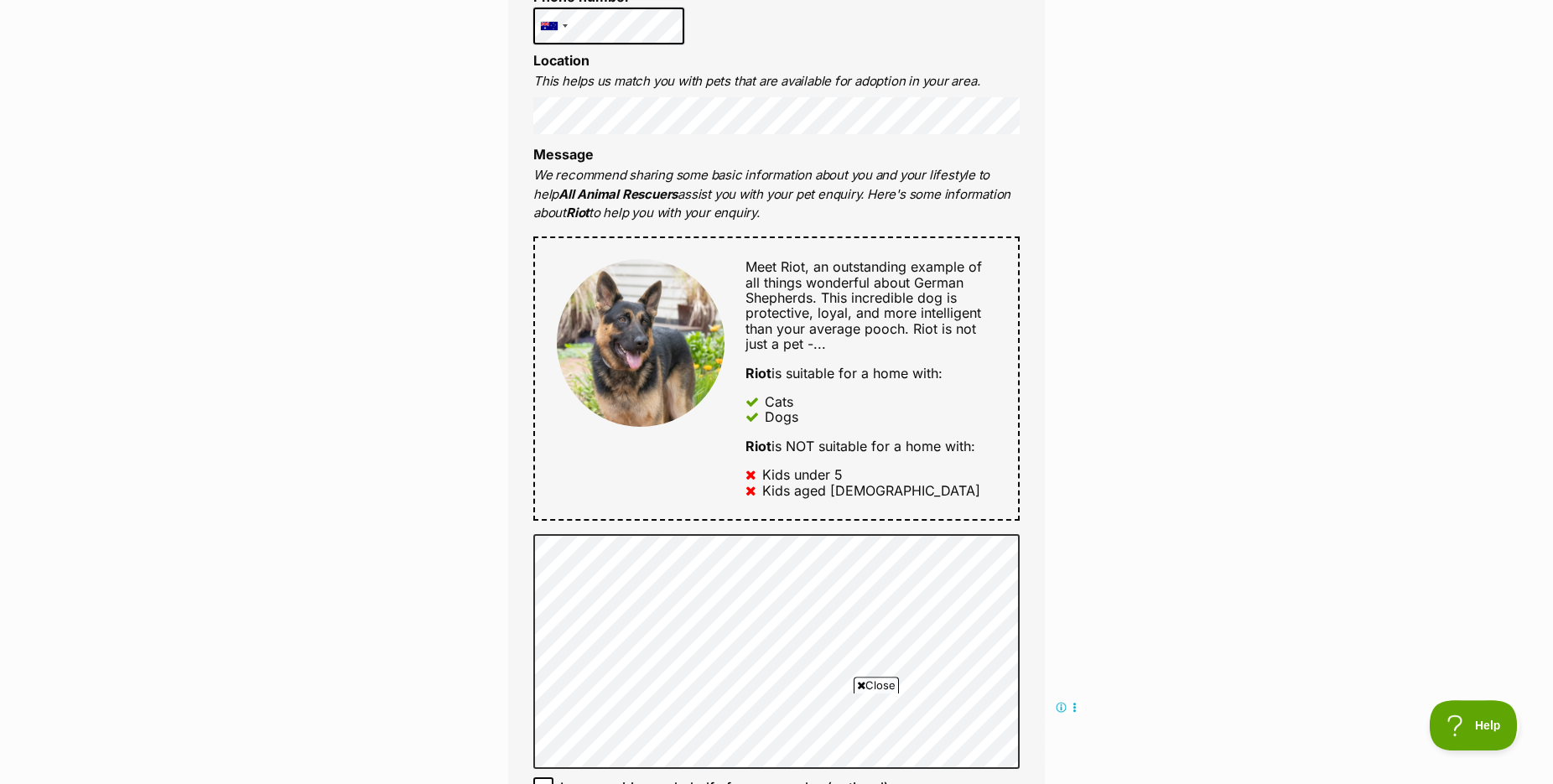
scroll to position [941, 0]
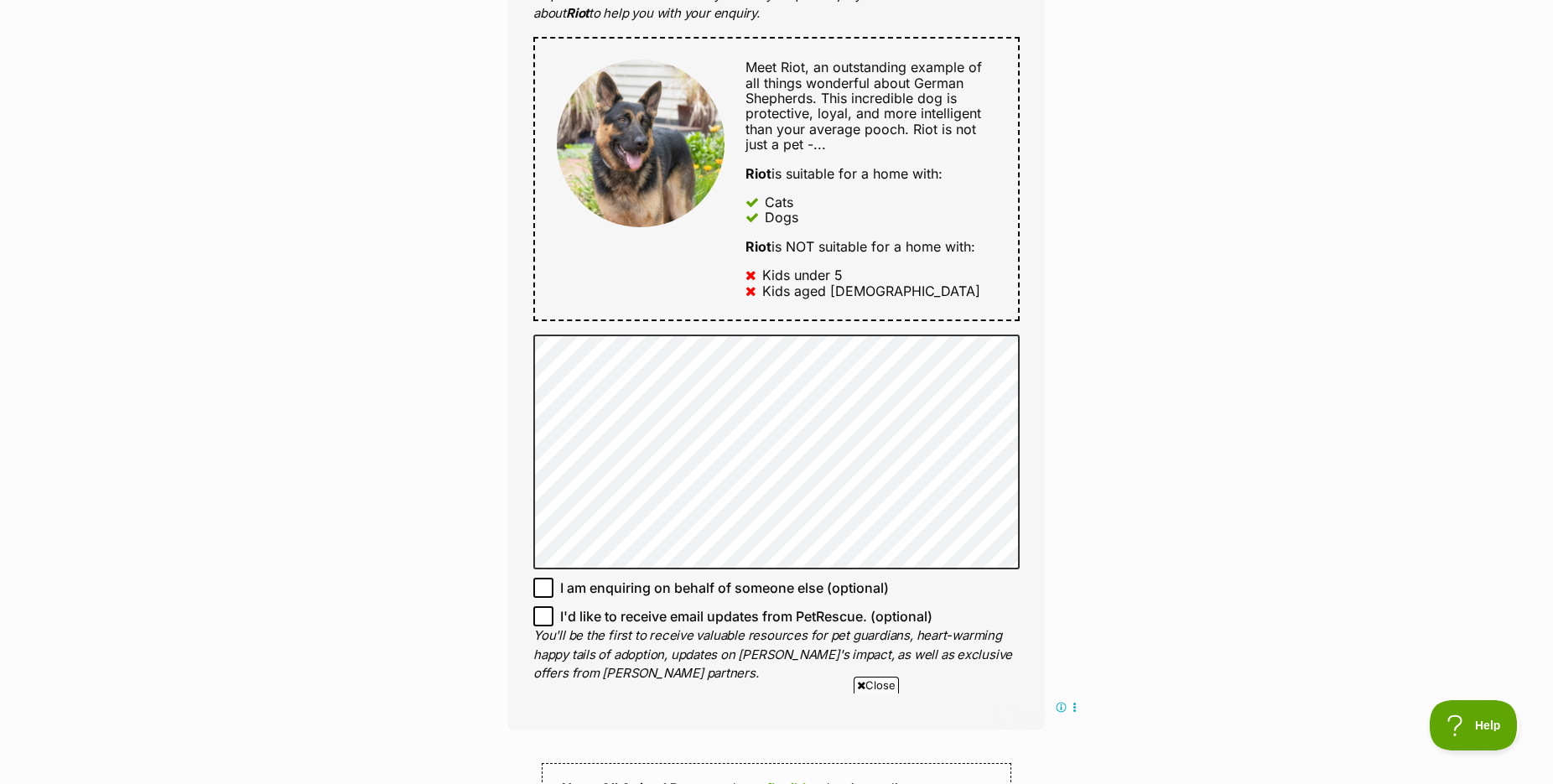
type input "Peter Freymadl and Anna Freymadl"
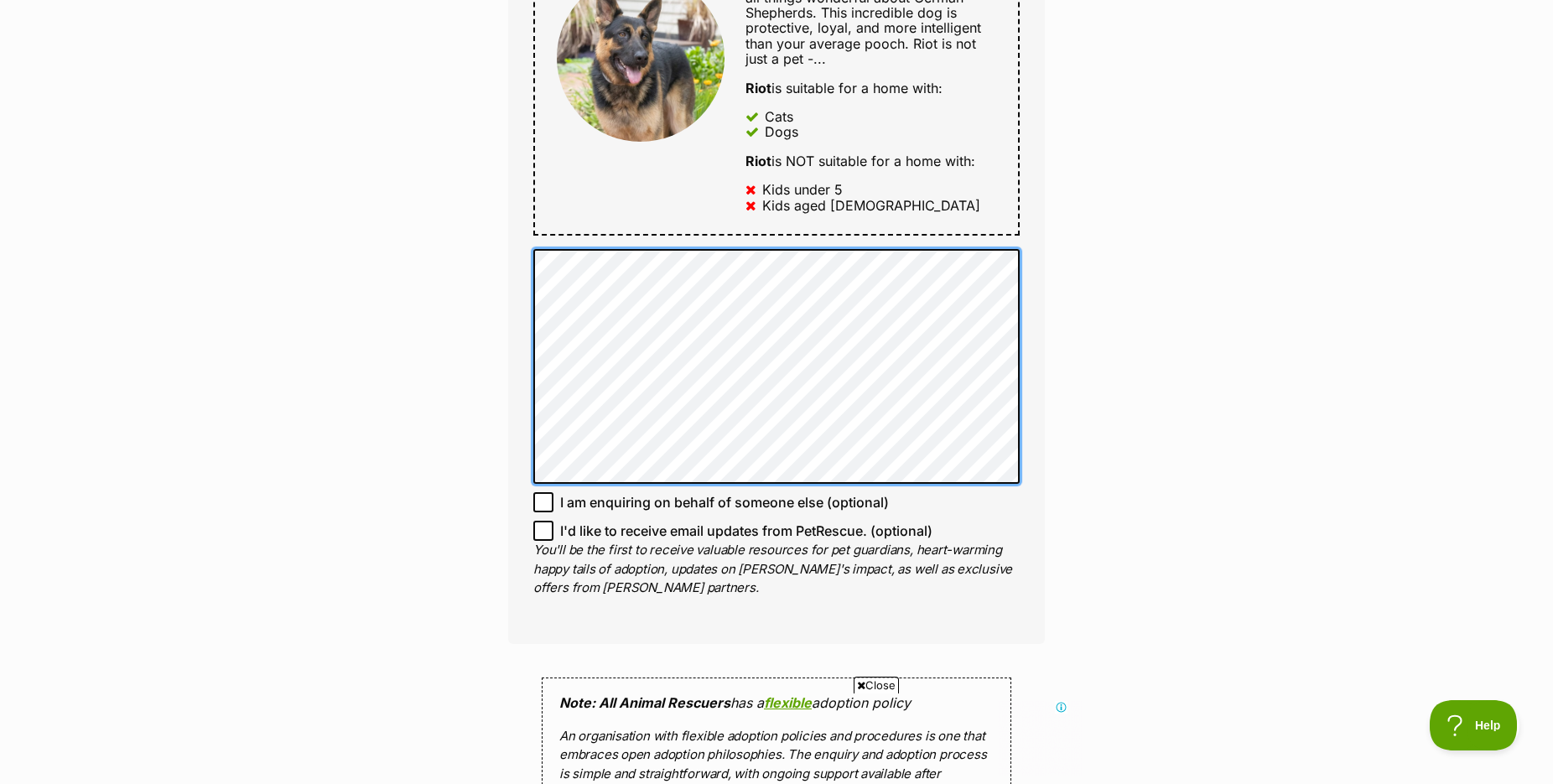
scroll to position [0, 0]
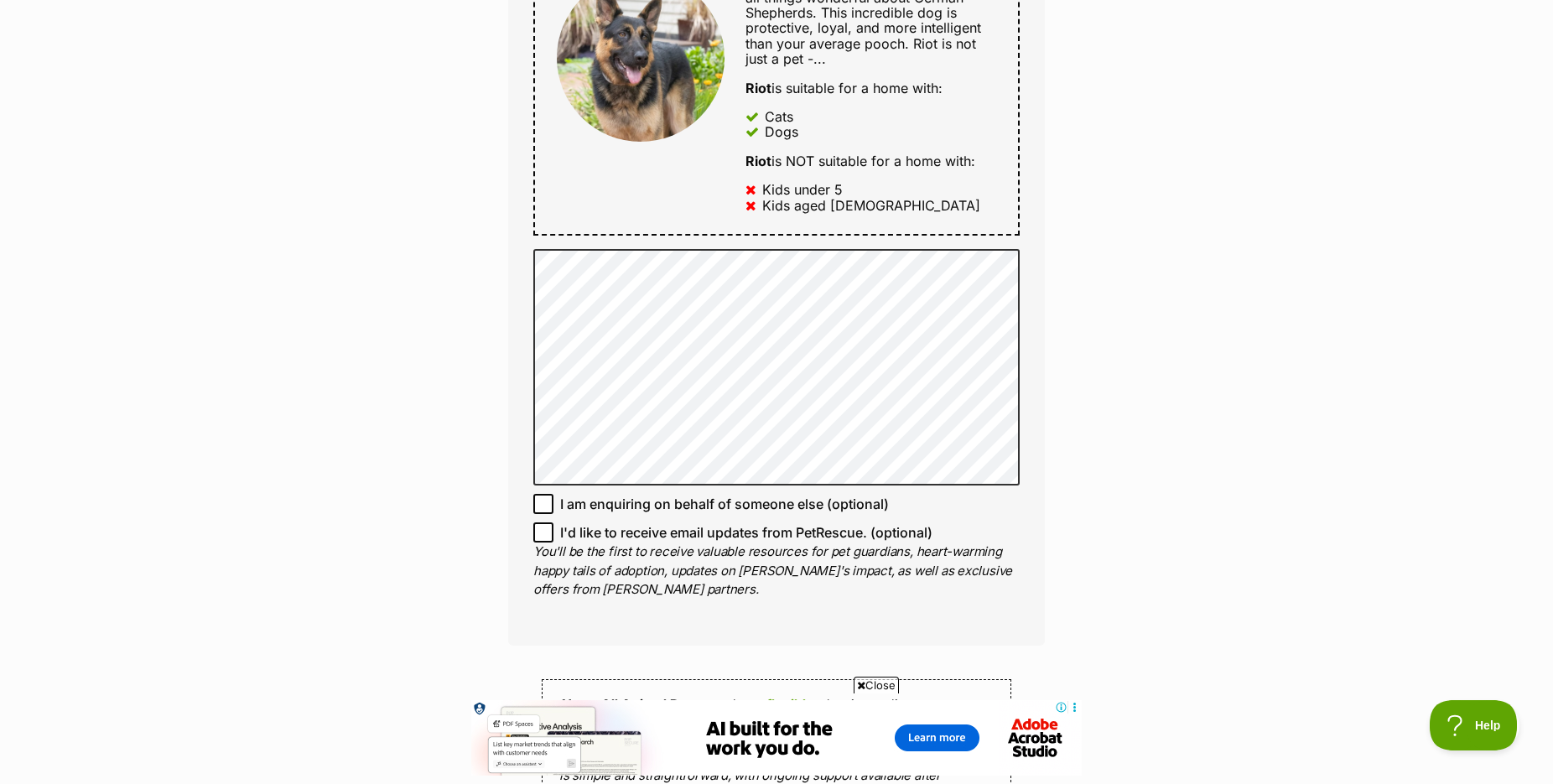
click at [397, 346] on div "Enquire about Riot 0414662323 Send an enquiry via the form below or phone us on…" at bounding box center [776, 286] width 1553 height 2318
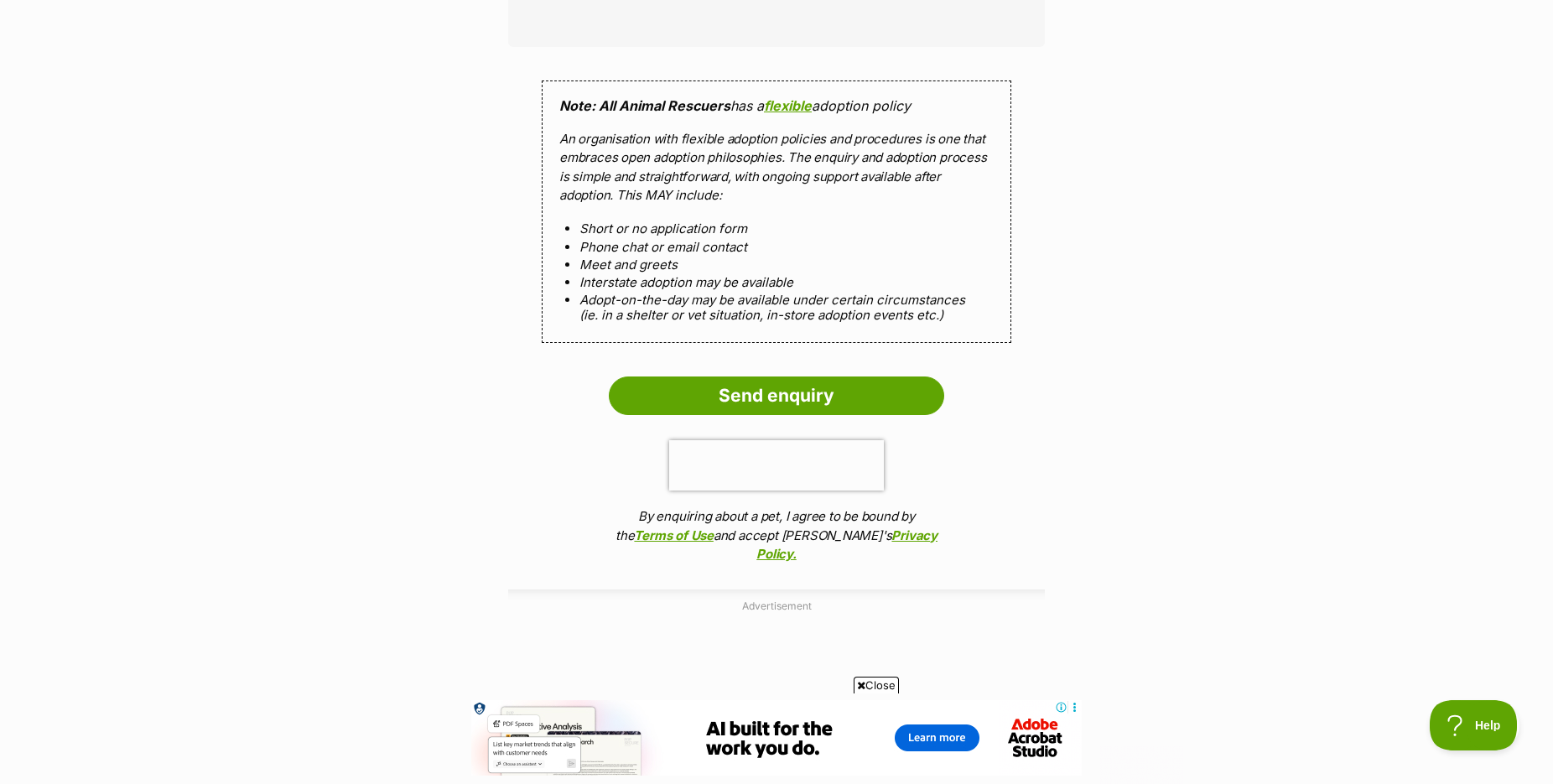
scroll to position [1966, 0]
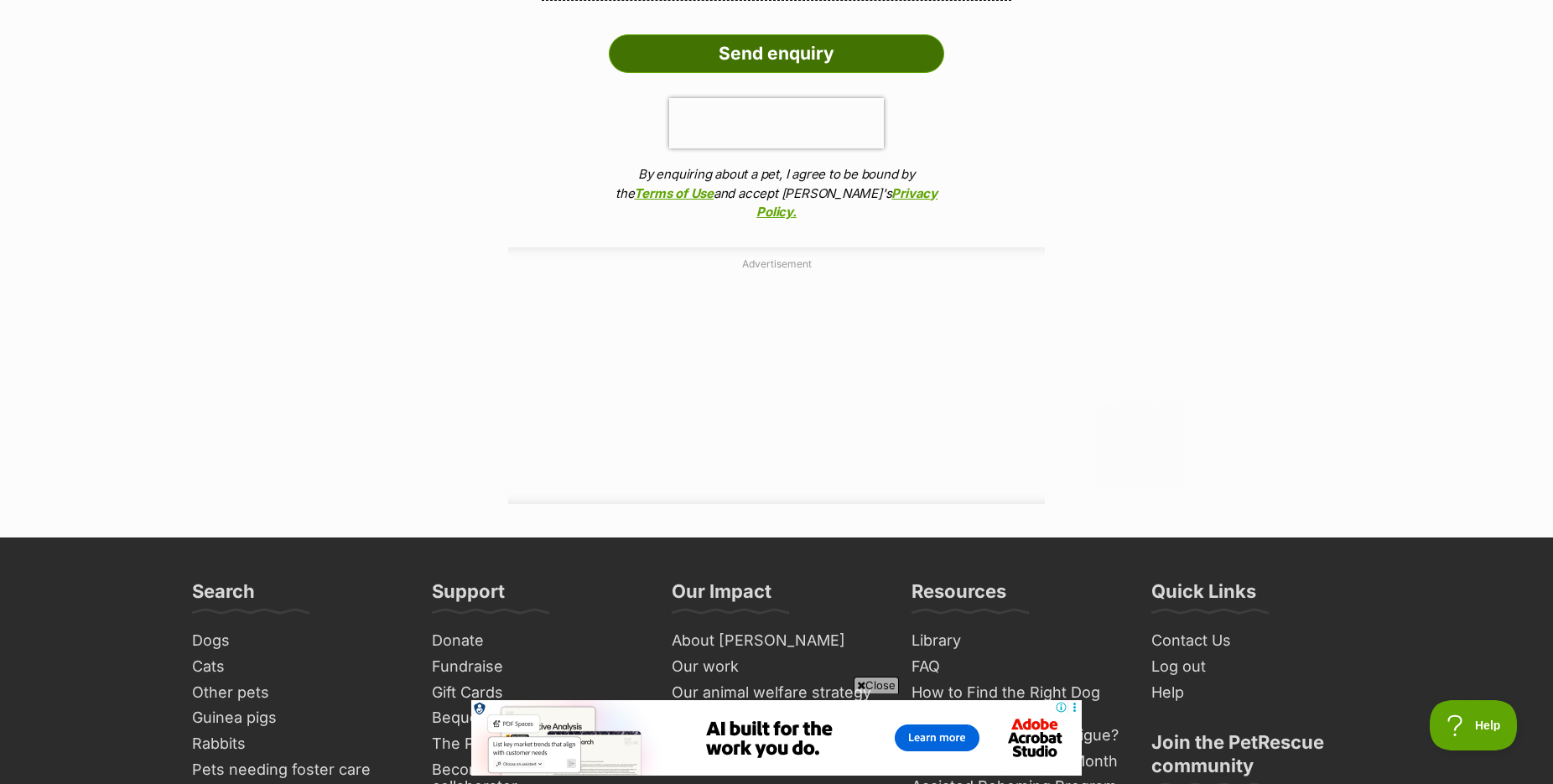
click at [792, 73] on input "Send enquiry" at bounding box center [776, 54] width 335 height 39
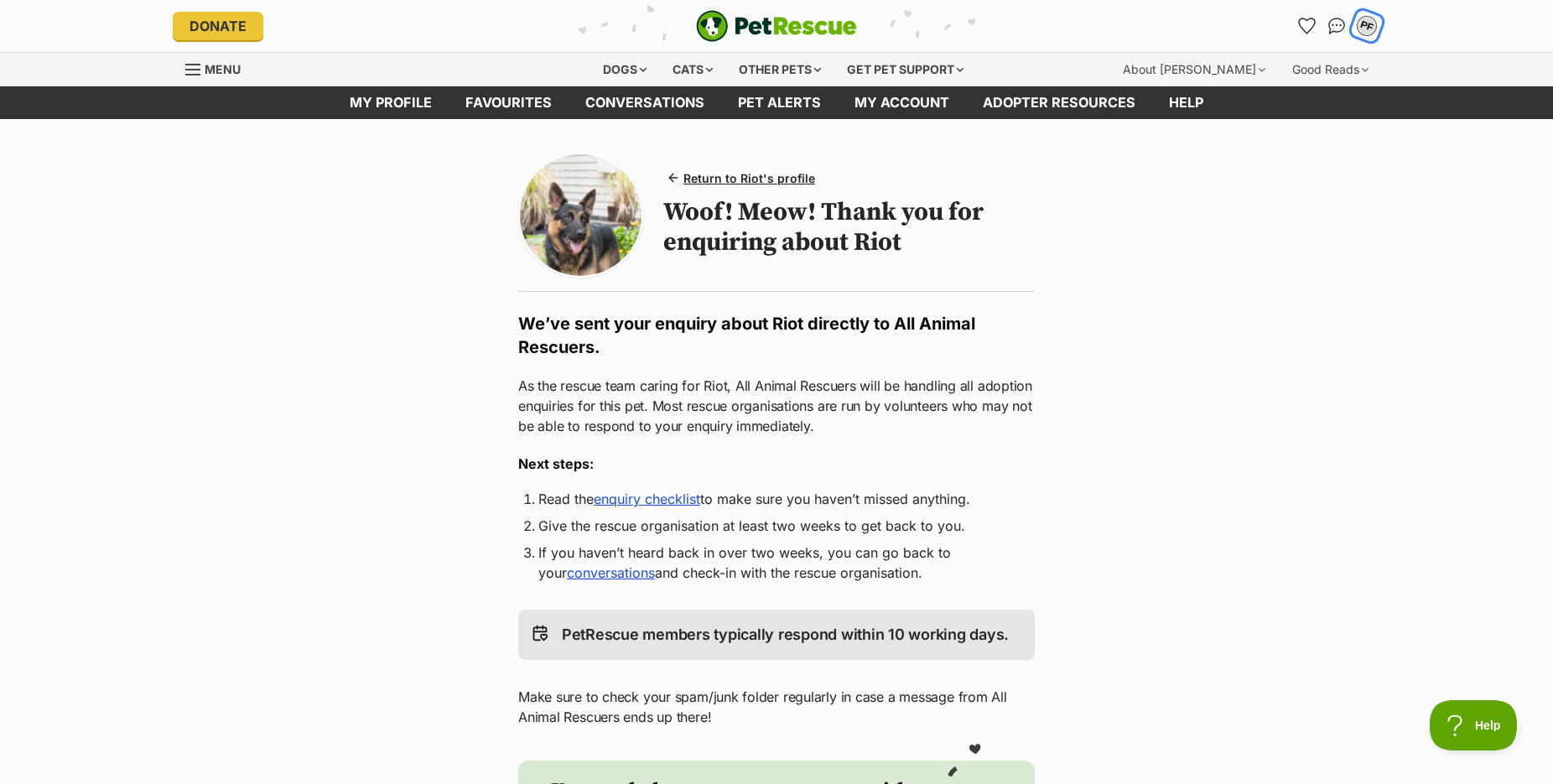
click at [1368, 20] on div "PF" at bounding box center [1367, 25] width 22 height 22
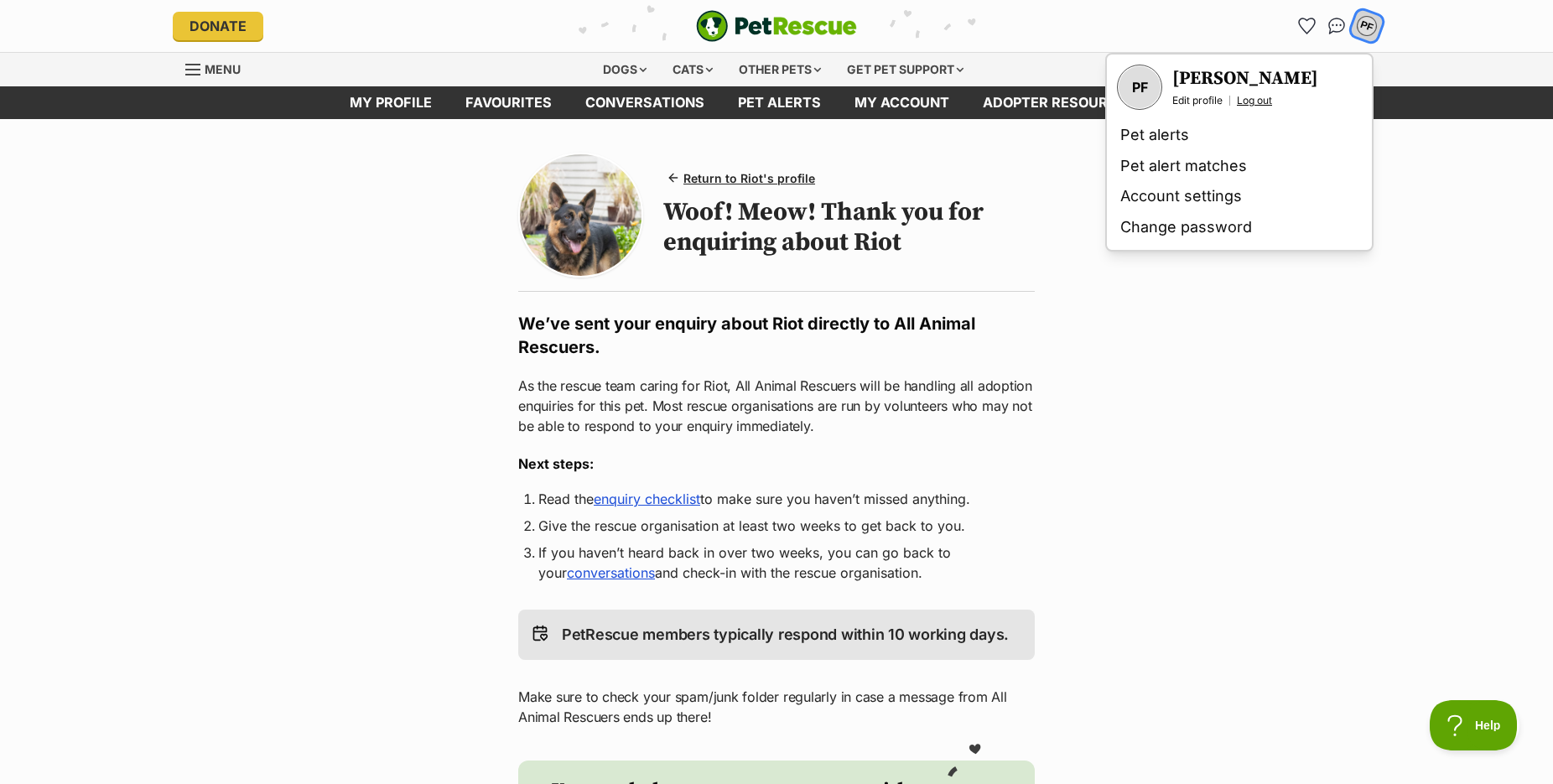
click at [1263, 96] on link "Log out" at bounding box center [1254, 100] width 36 height 13
